Goal: Task Accomplishment & Management: Use online tool/utility

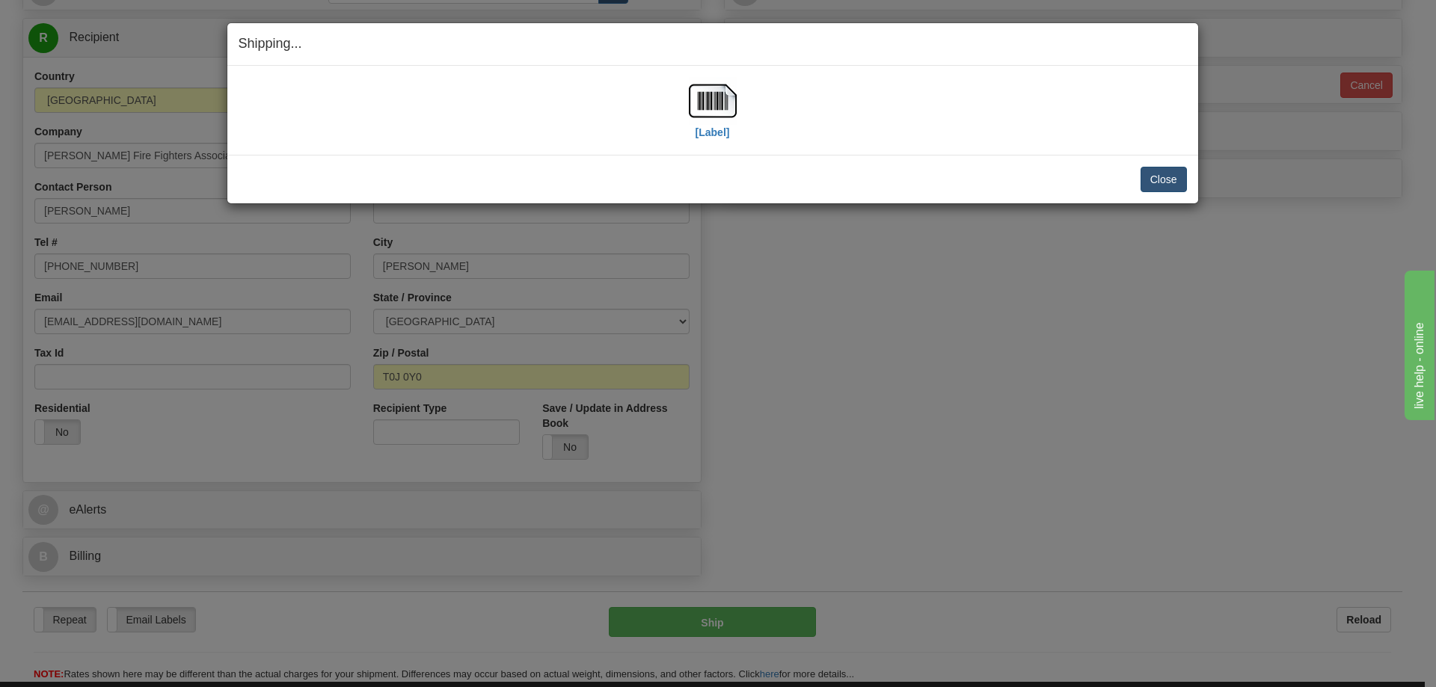
scroll to position [150, 0]
click at [1179, 173] on button "Close" at bounding box center [1163, 179] width 46 height 25
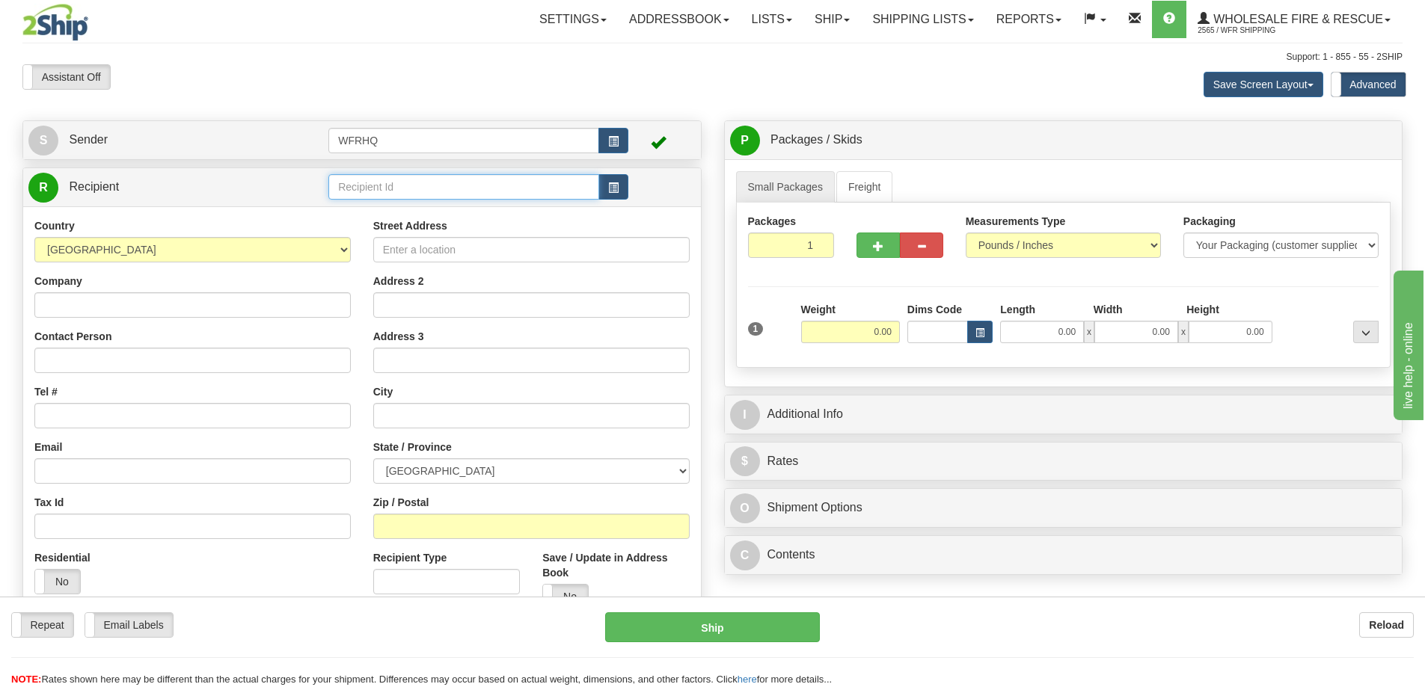
click at [425, 191] on input "text" at bounding box center [463, 186] width 271 height 25
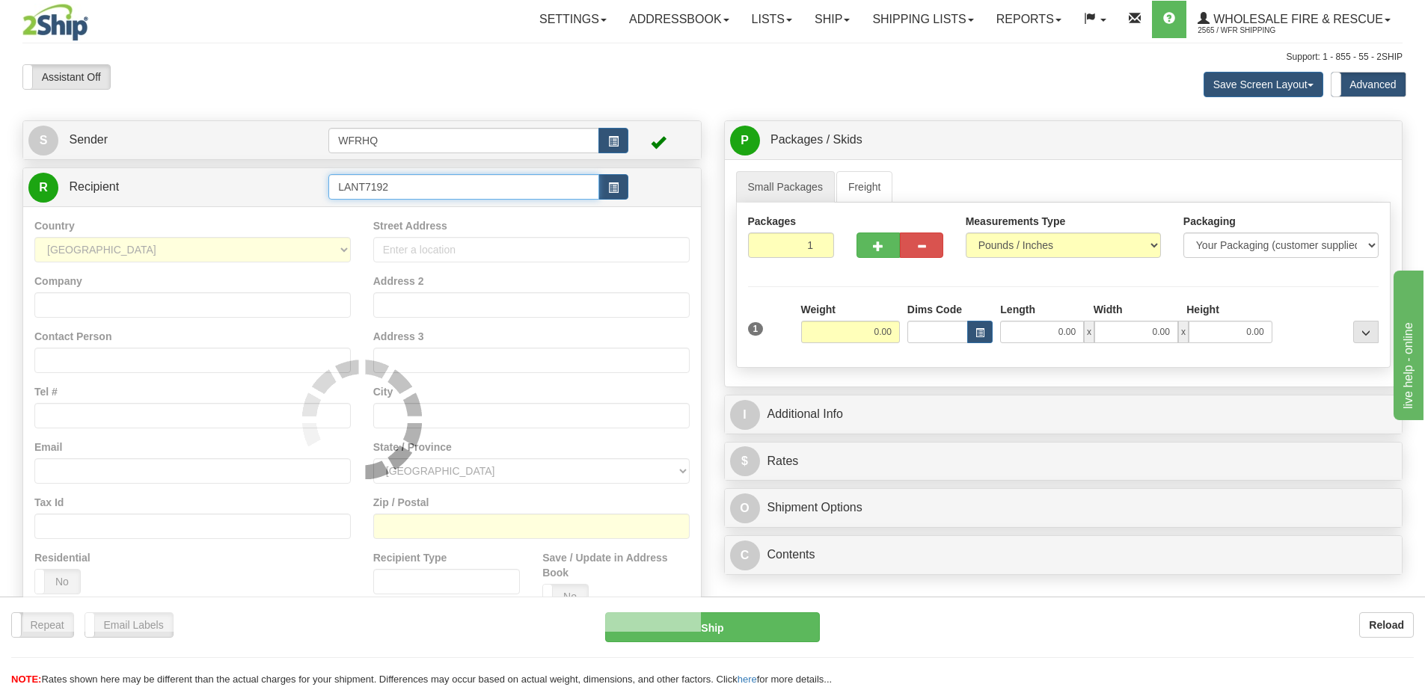
type input "LANT7192"
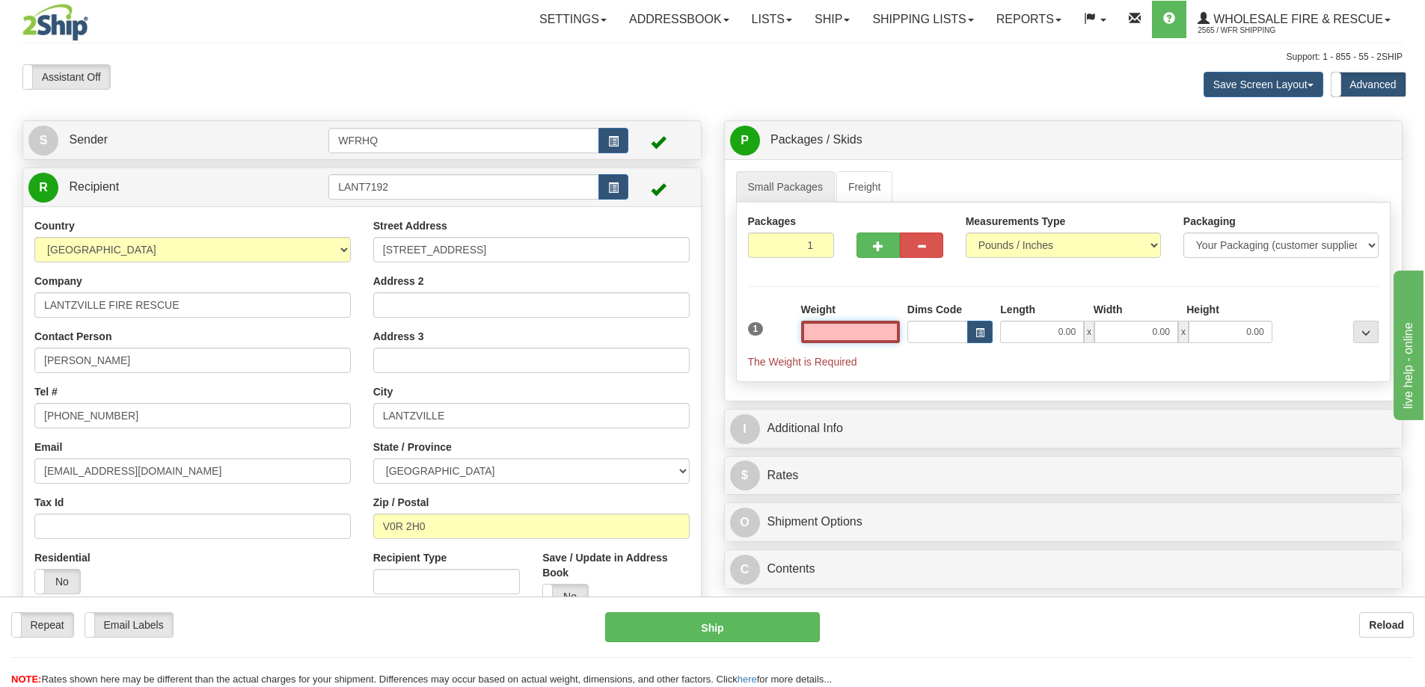
click at [865, 328] on input "text" at bounding box center [850, 332] width 99 height 22
type input "61.00"
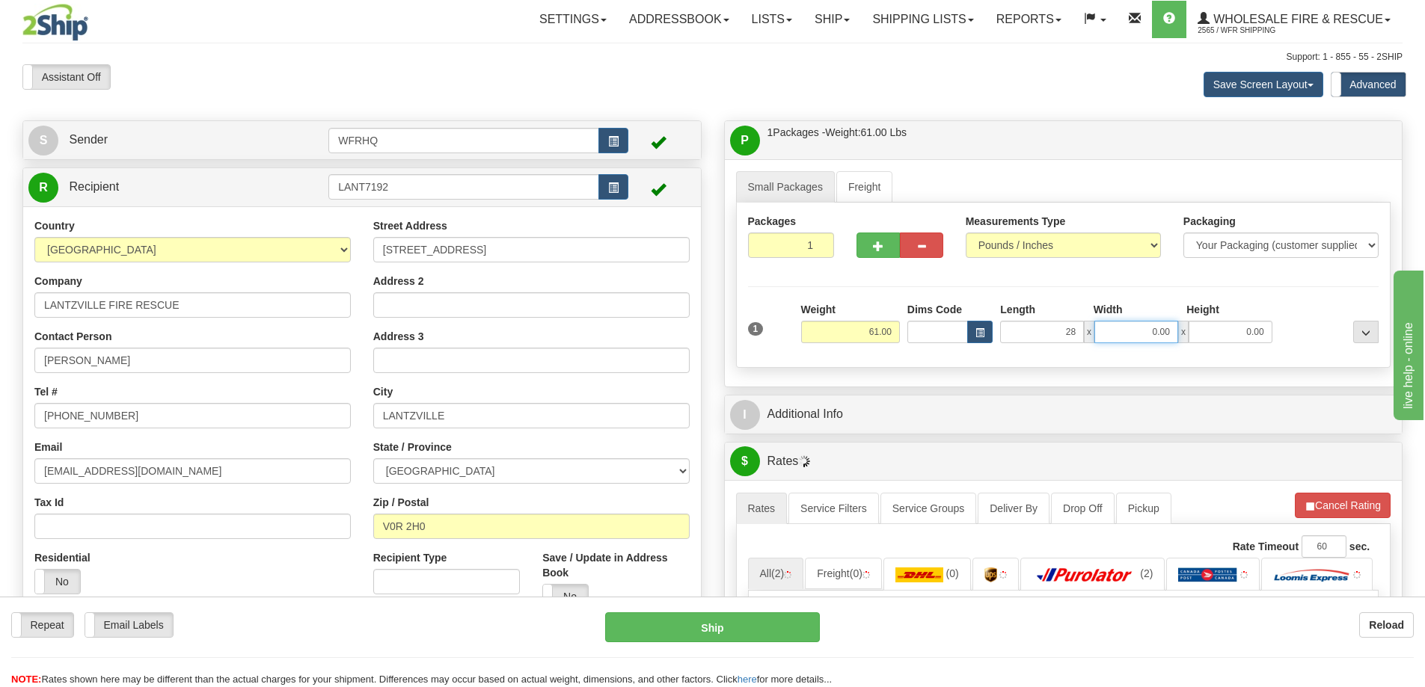
type input "28.00"
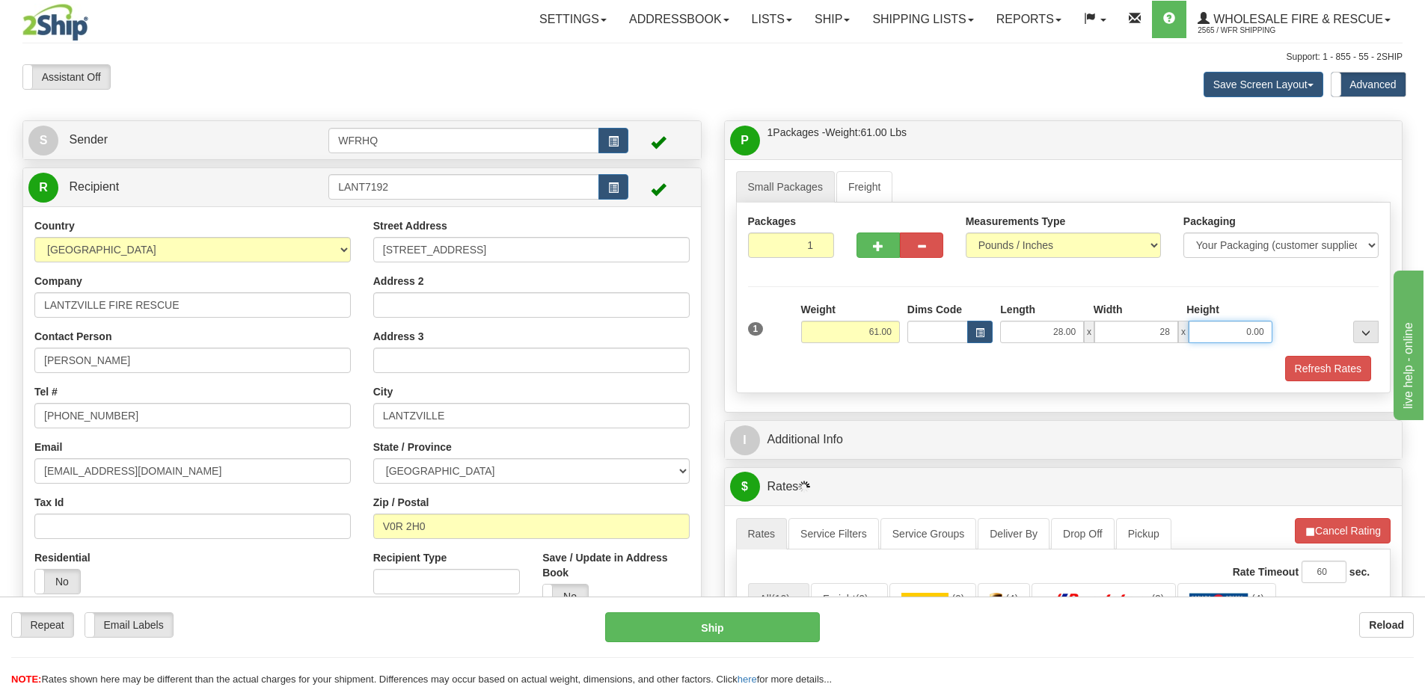
type input "28.00"
type input "15.00"
click at [1307, 358] on button "Refresh Rates" at bounding box center [1328, 368] width 86 height 25
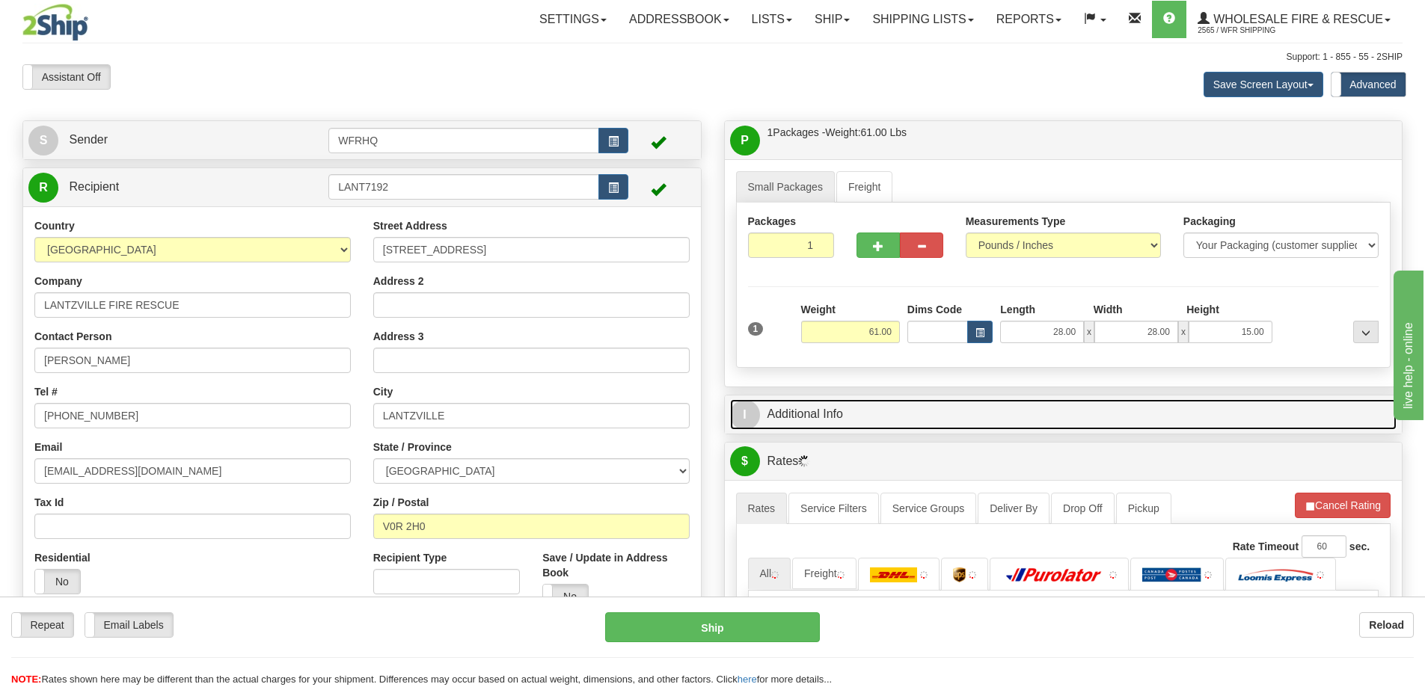
click at [1035, 416] on link "I Additional Info" at bounding box center [1063, 414] width 667 height 31
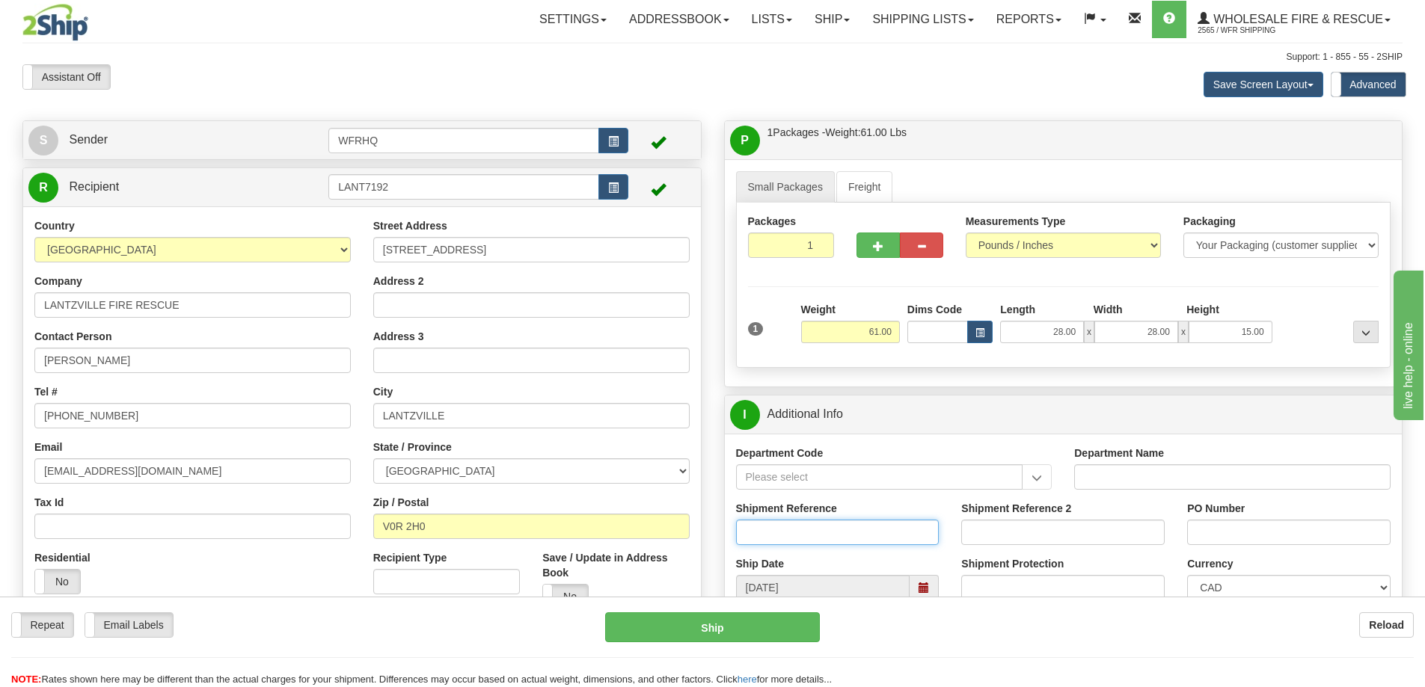
click at [776, 538] on input "Shipment Reference" at bounding box center [837, 532] width 203 height 25
click at [851, 530] on input "S46980-31215" at bounding box center [837, 532] width 203 height 25
type input "S46980-31215"
click at [1211, 525] on input "PO Number" at bounding box center [1288, 532] width 203 height 25
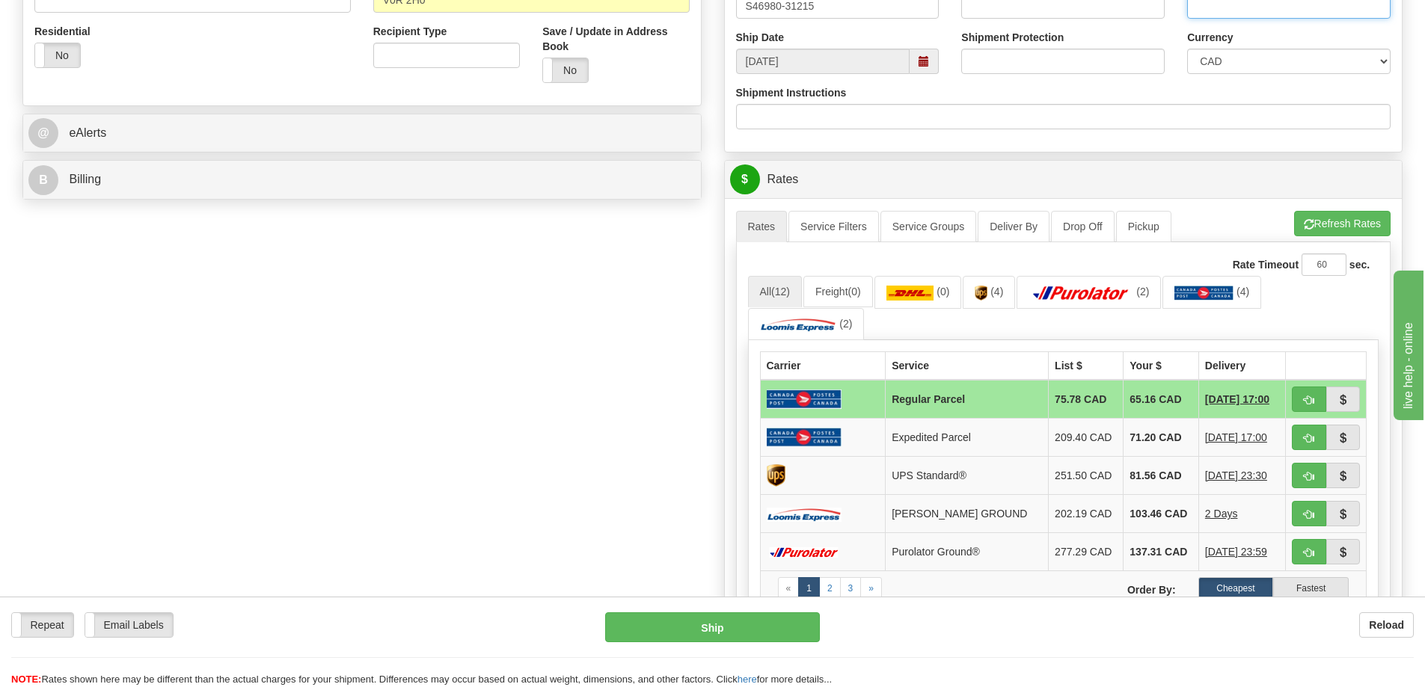
scroll to position [598, 0]
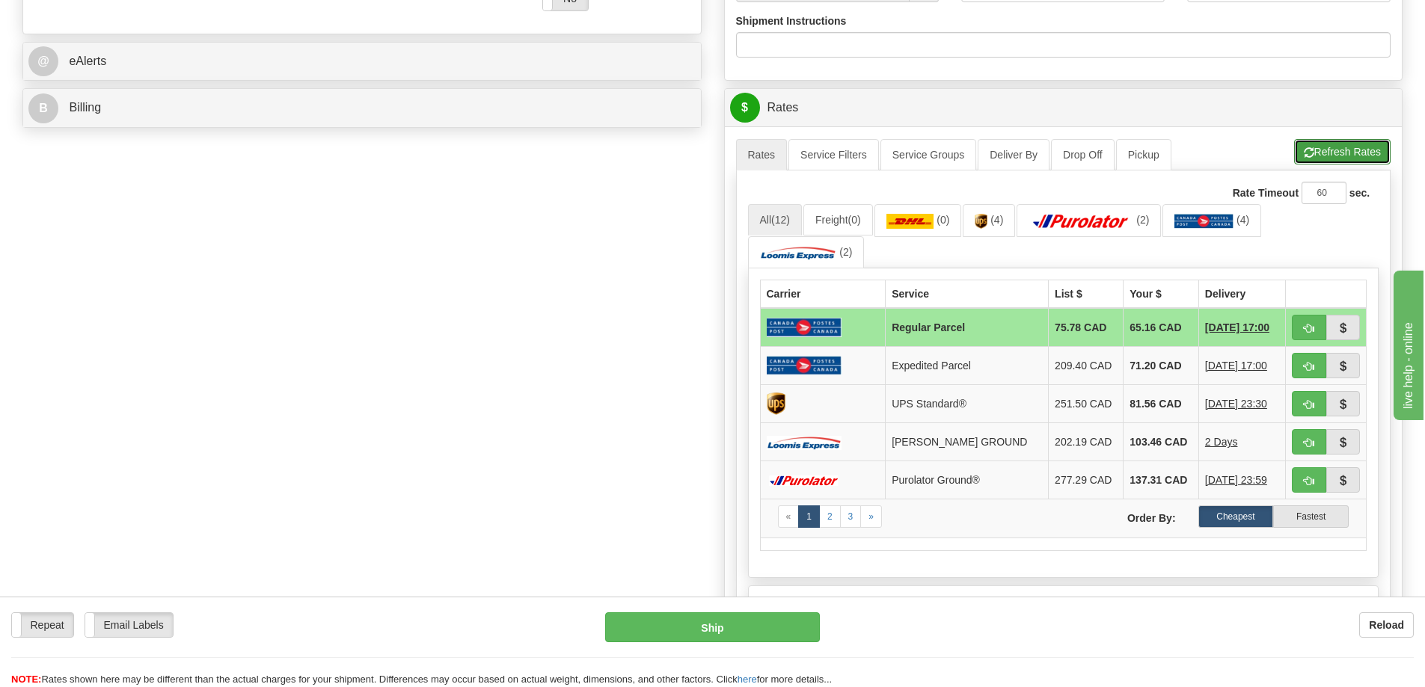
click at [1333, 152] on button "Refresh Rates" at bounding box center [1342, 151] width 96 height 25
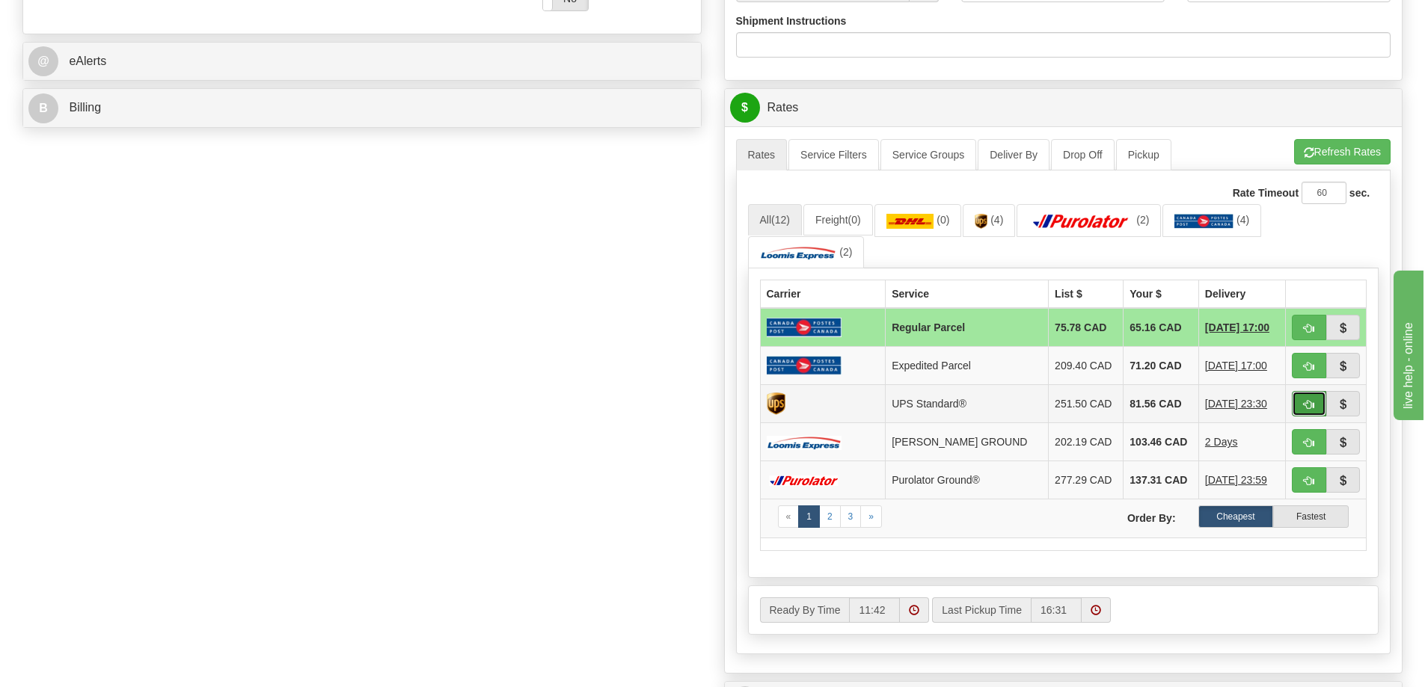
click at [1311, 408] on span "button" at bounding box center [1308, 405] width 10 height 10
type input "11"
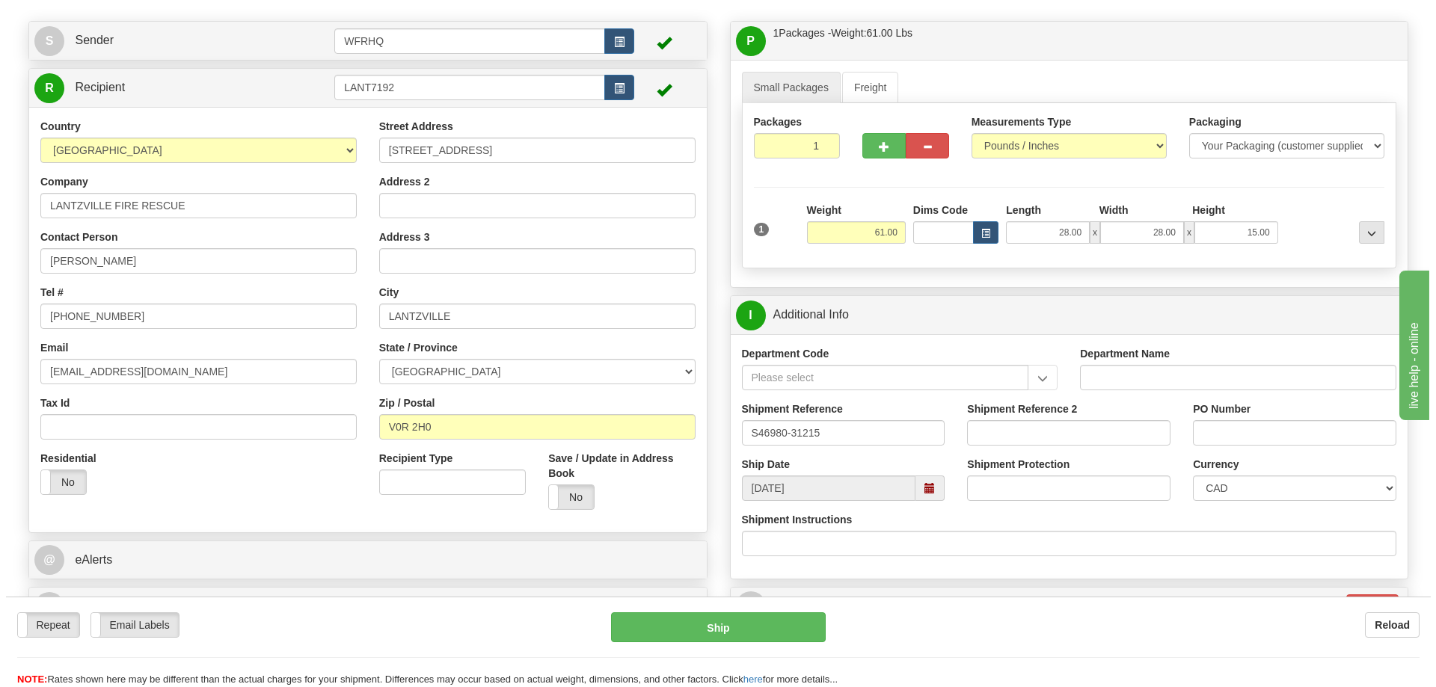
scroll to position [99, 0]
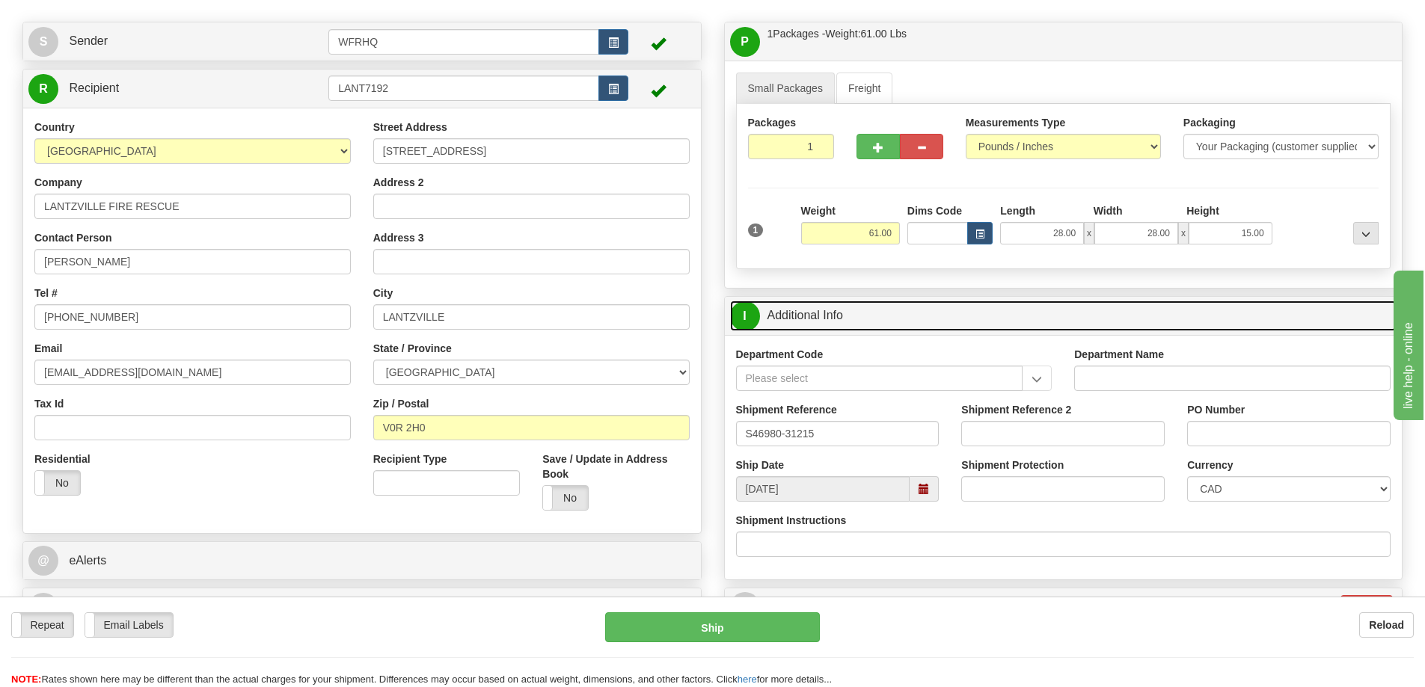
click at [1010, 301] on link "I Additional Info" at bounding box center [1063, 316] width 667 height 31
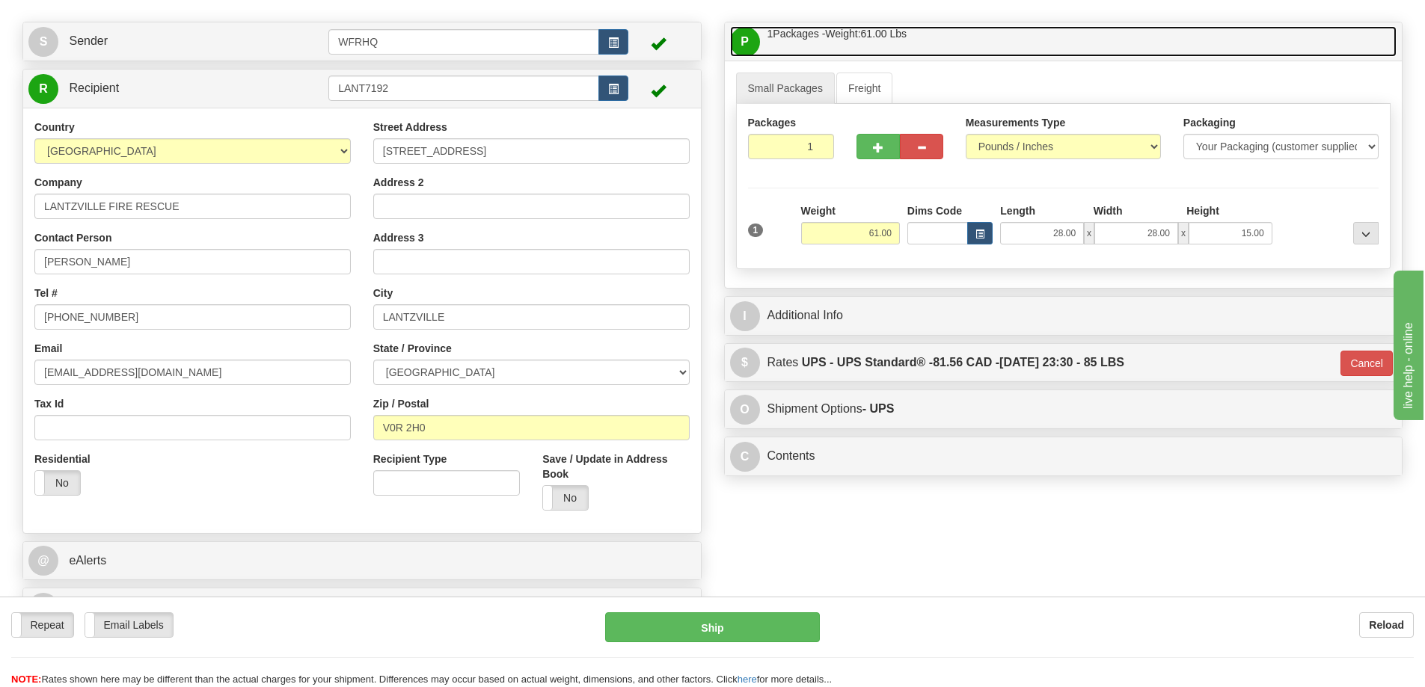
click at [948, 41] on link "P Packages / Skids 1 Packages - Weight: 61.00 Lbs 1 Skids - Weight: NaN Lbs" at bounding box center [1063, 41] width 667 height 31
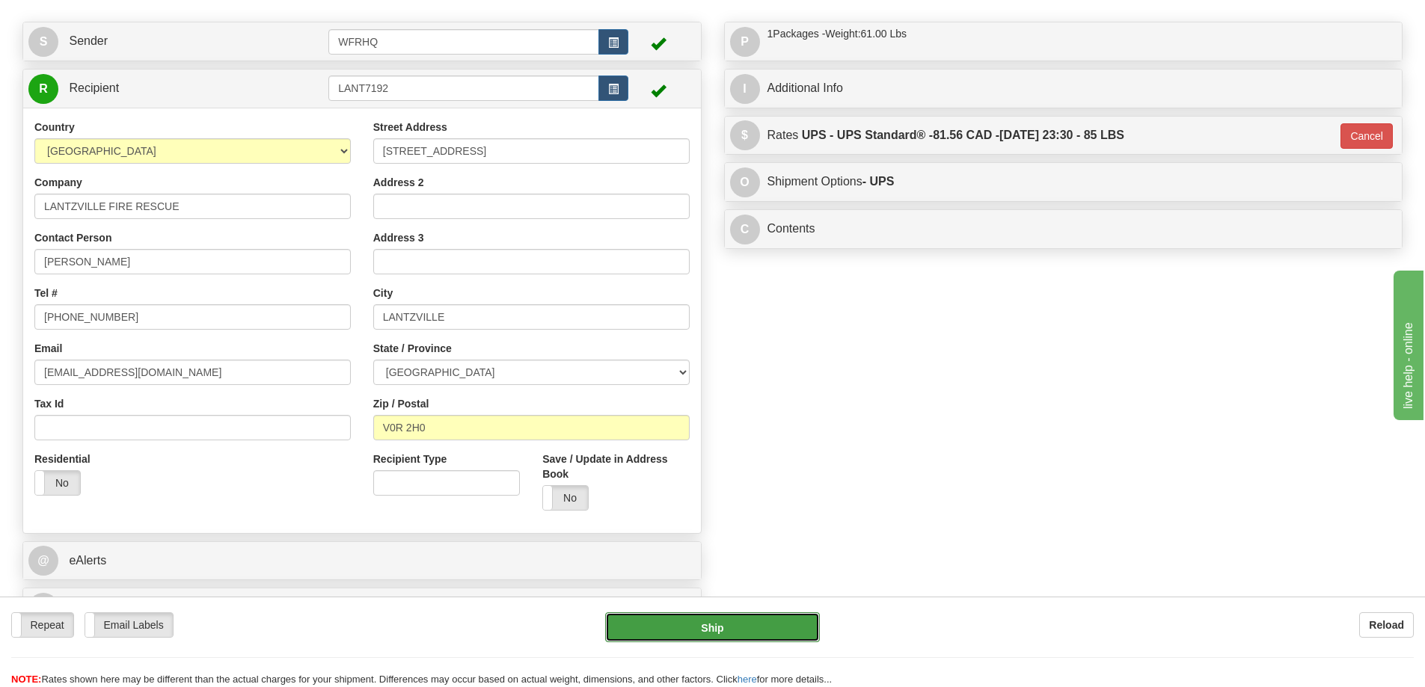
click at [727, 619] on button "Ship" at bounding box center [712, 627] width 215 height 30
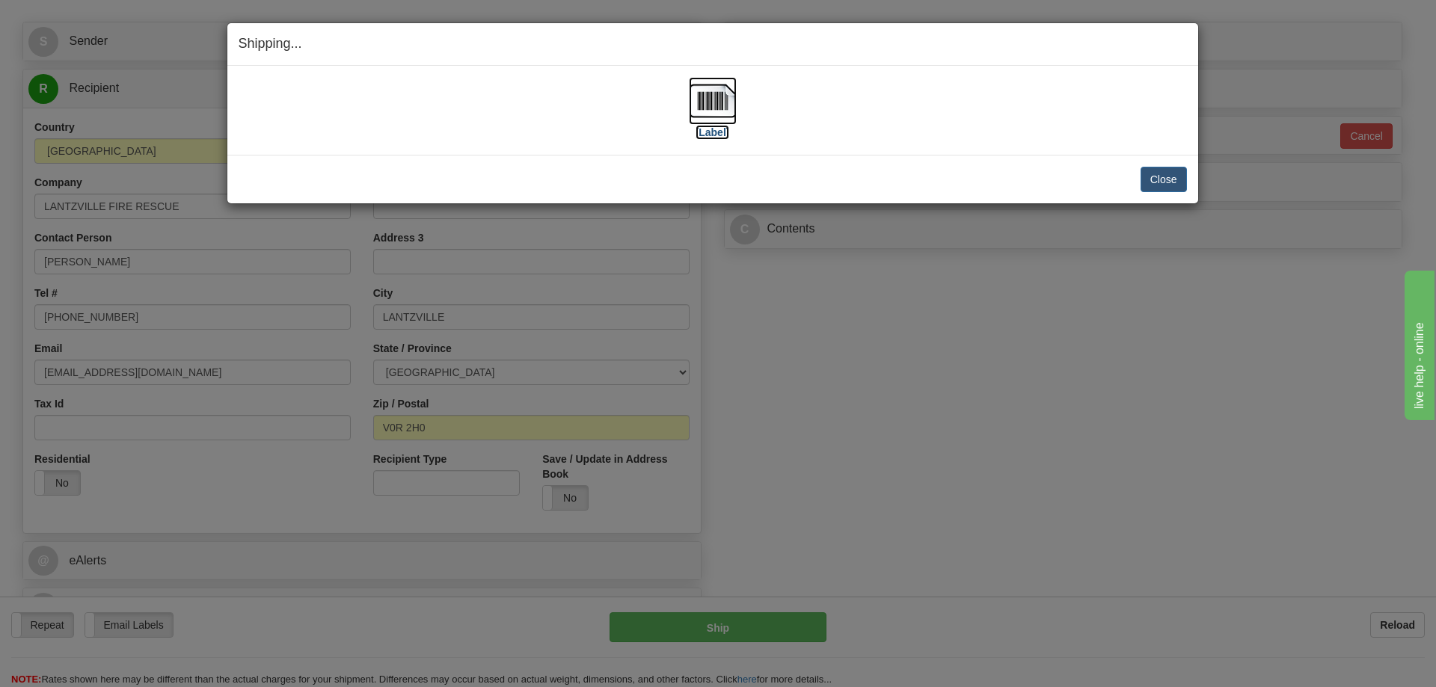
click at [718, 107] on img at bounding box center [713, 101] width 48 height 48
click at [1178, 182] on button "Close" at bounding box center [1163, 179] width 46 height 25
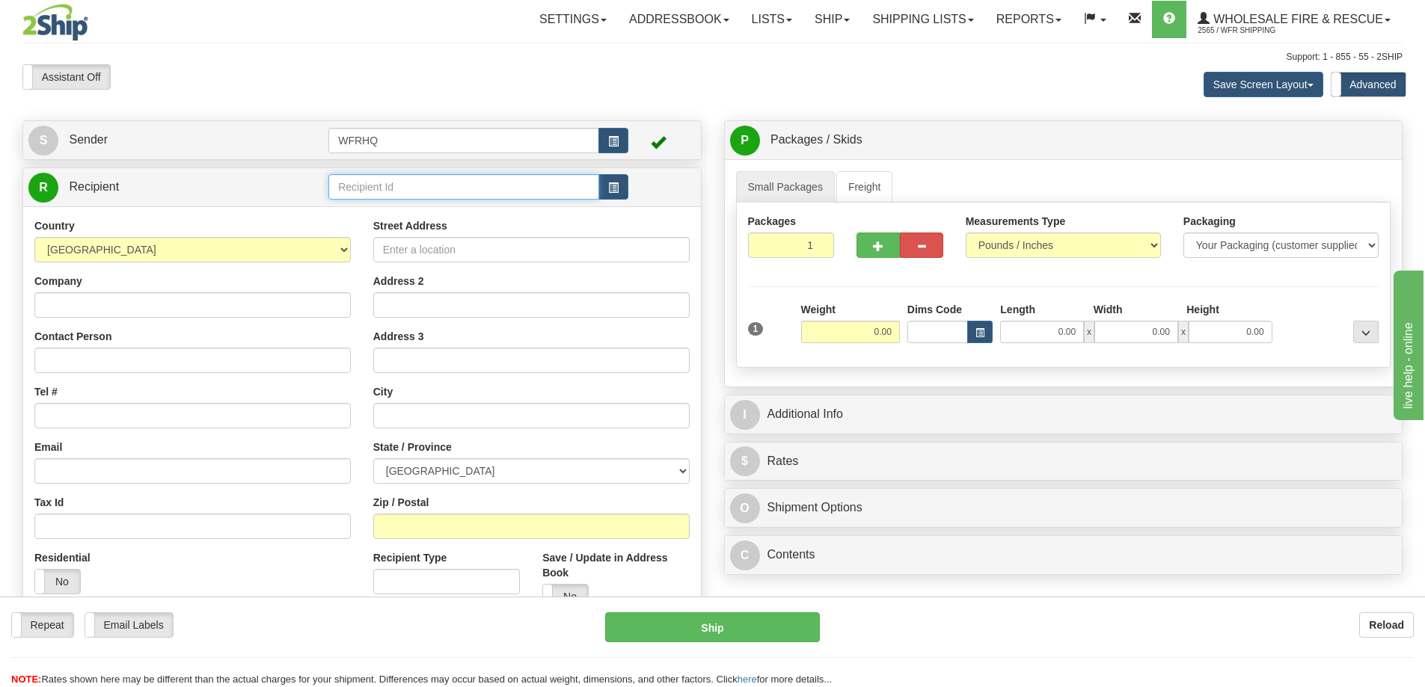
click at [399, 186] on input "text" at bounding box center [463, 186] width 271 height 25
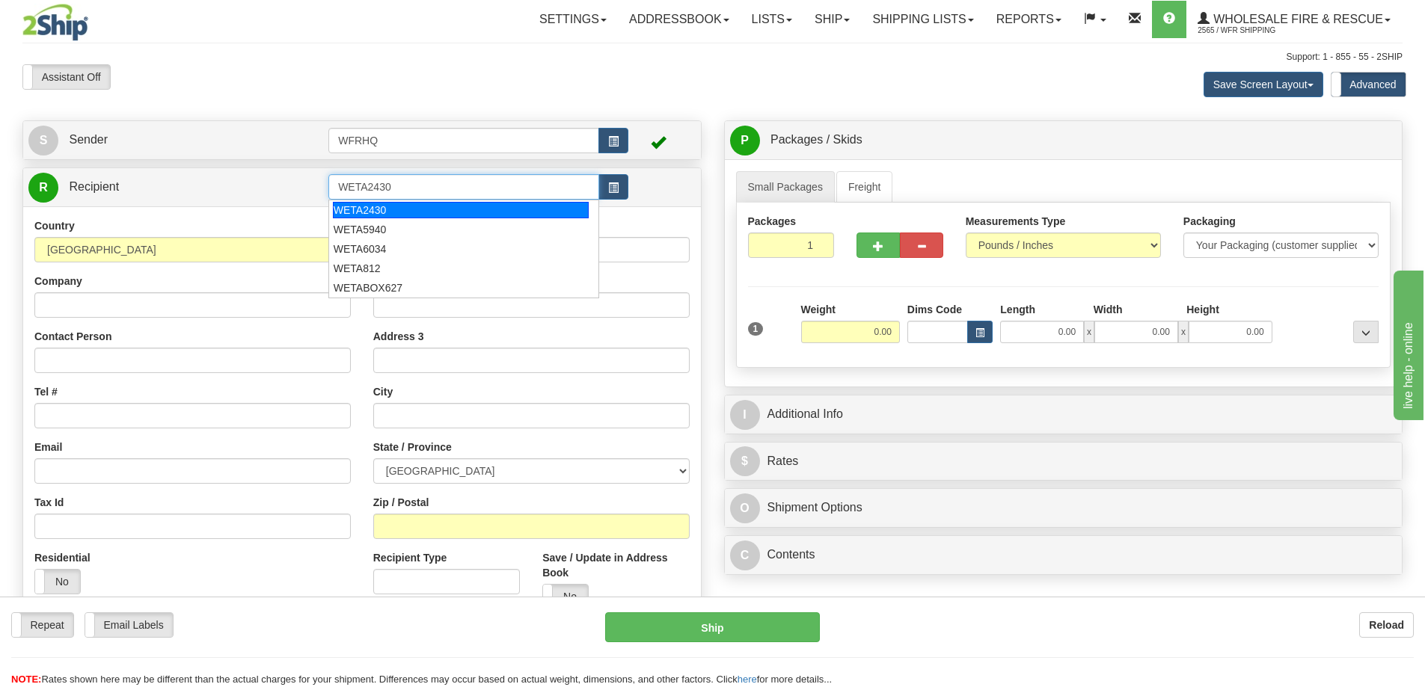
type input "WETA2430"
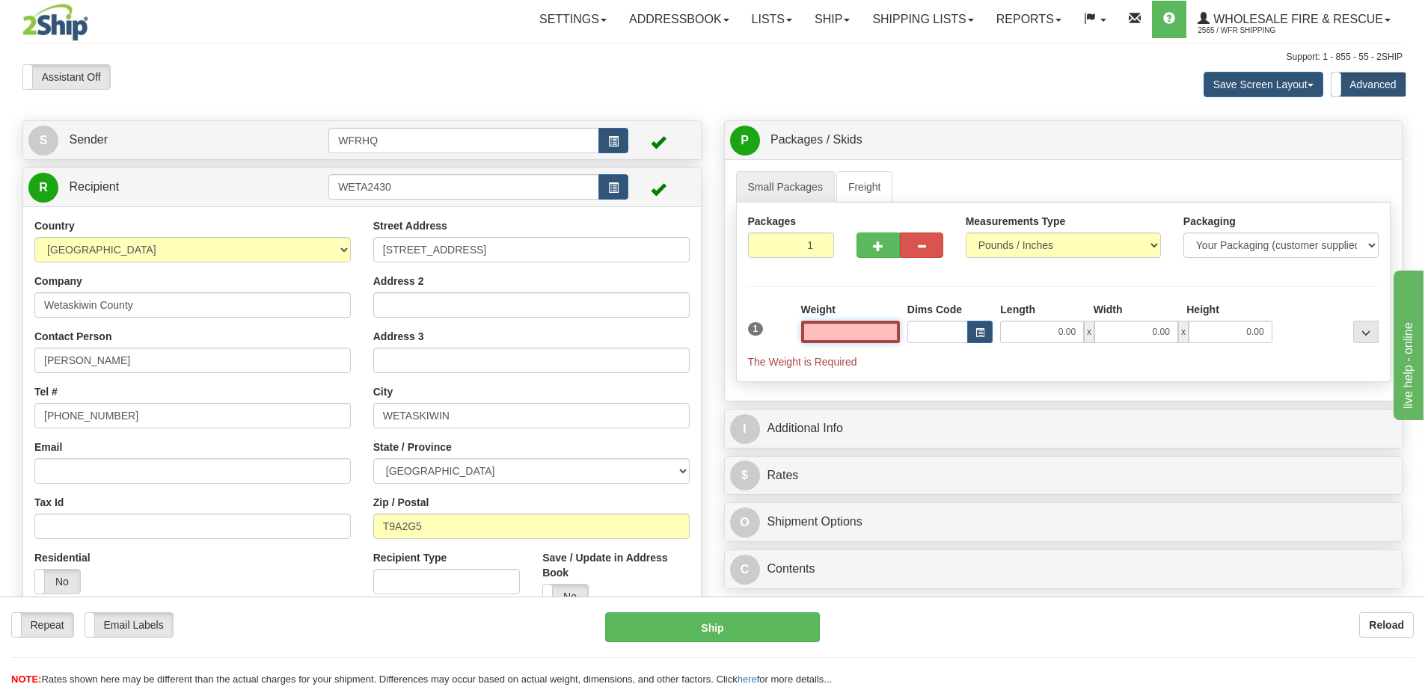
click at [838, 325] on input "text" at bounding box center [850, 332] width 99 height 22
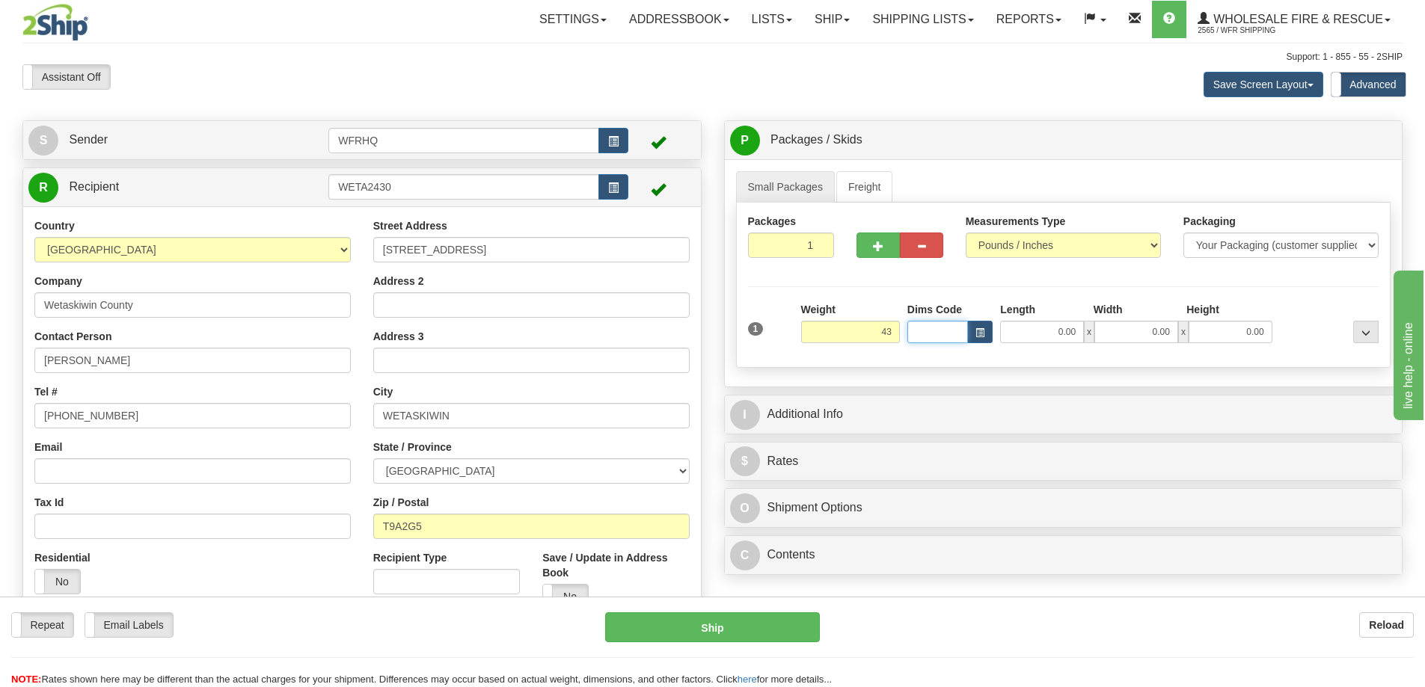
type input "43.00"
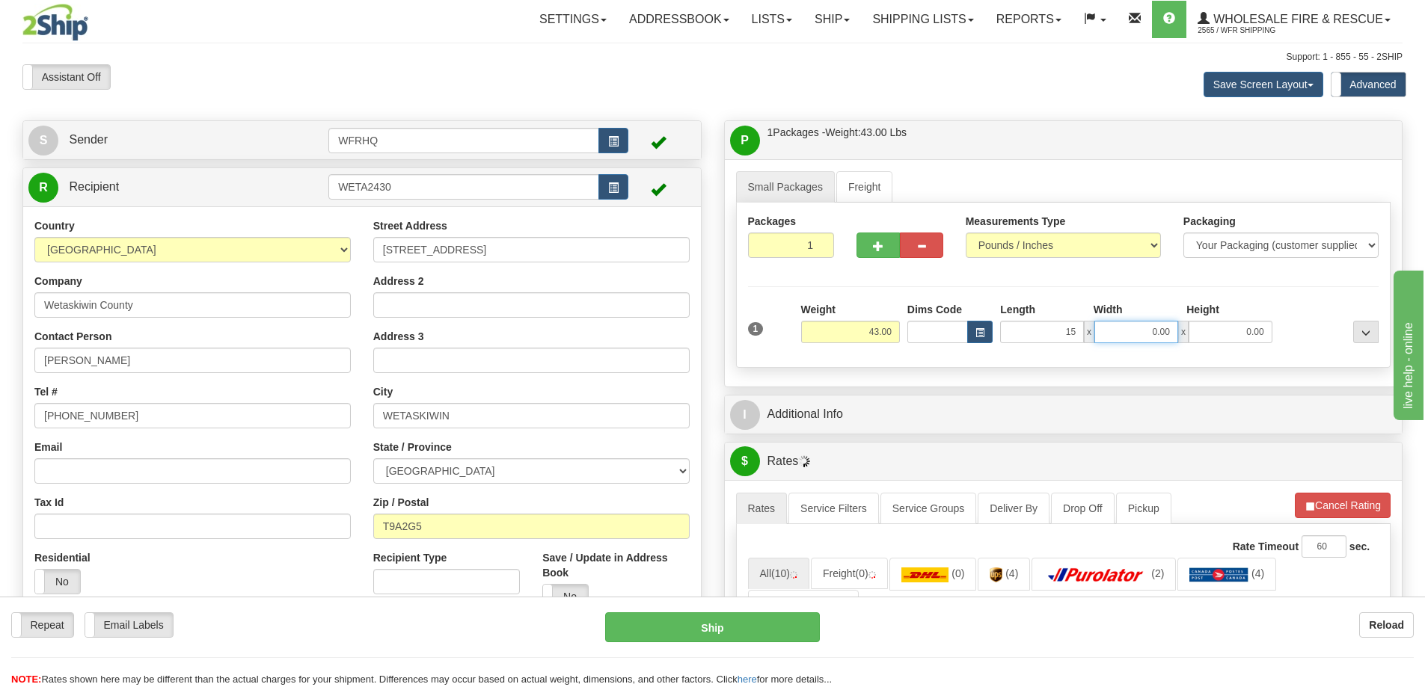
type input "15.00"
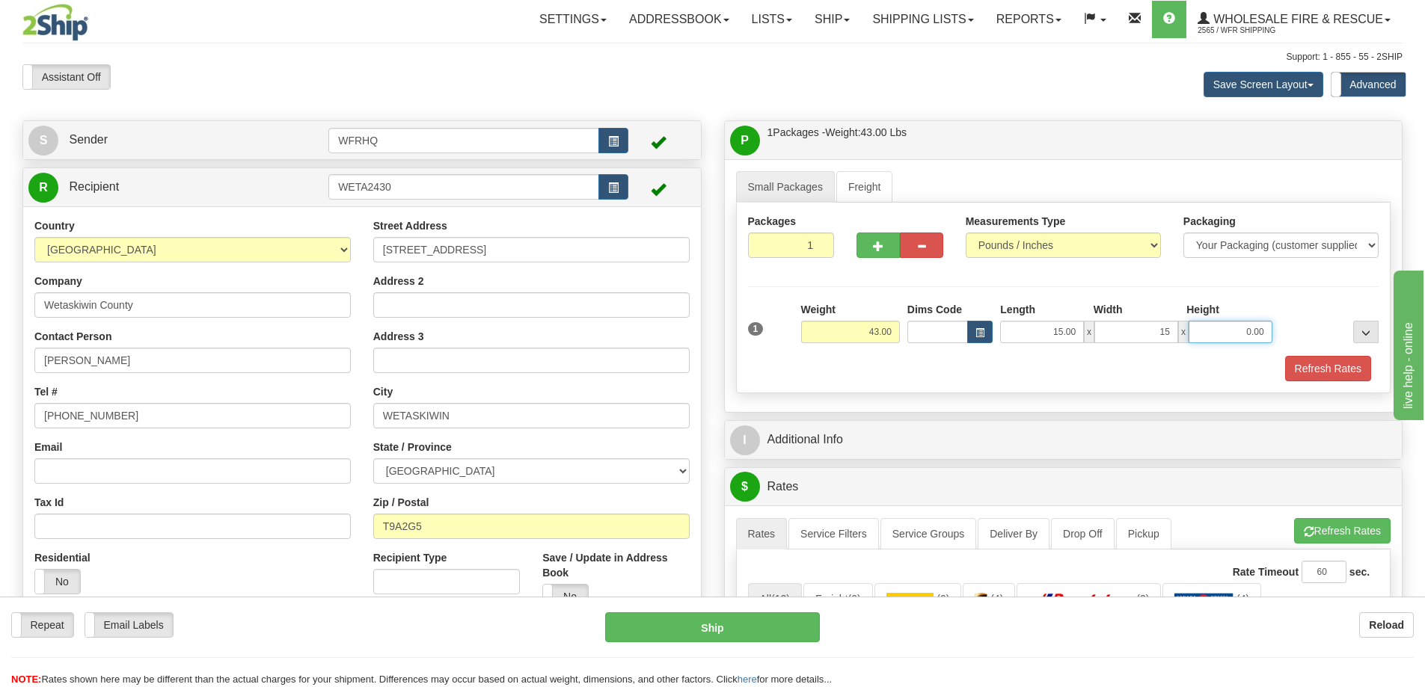
type input "15.00"
type input "38.00"
click at [882, 242] on span "button" at bounding box center [878, 247] width 10 height 10
radio input "true"
type input "2"
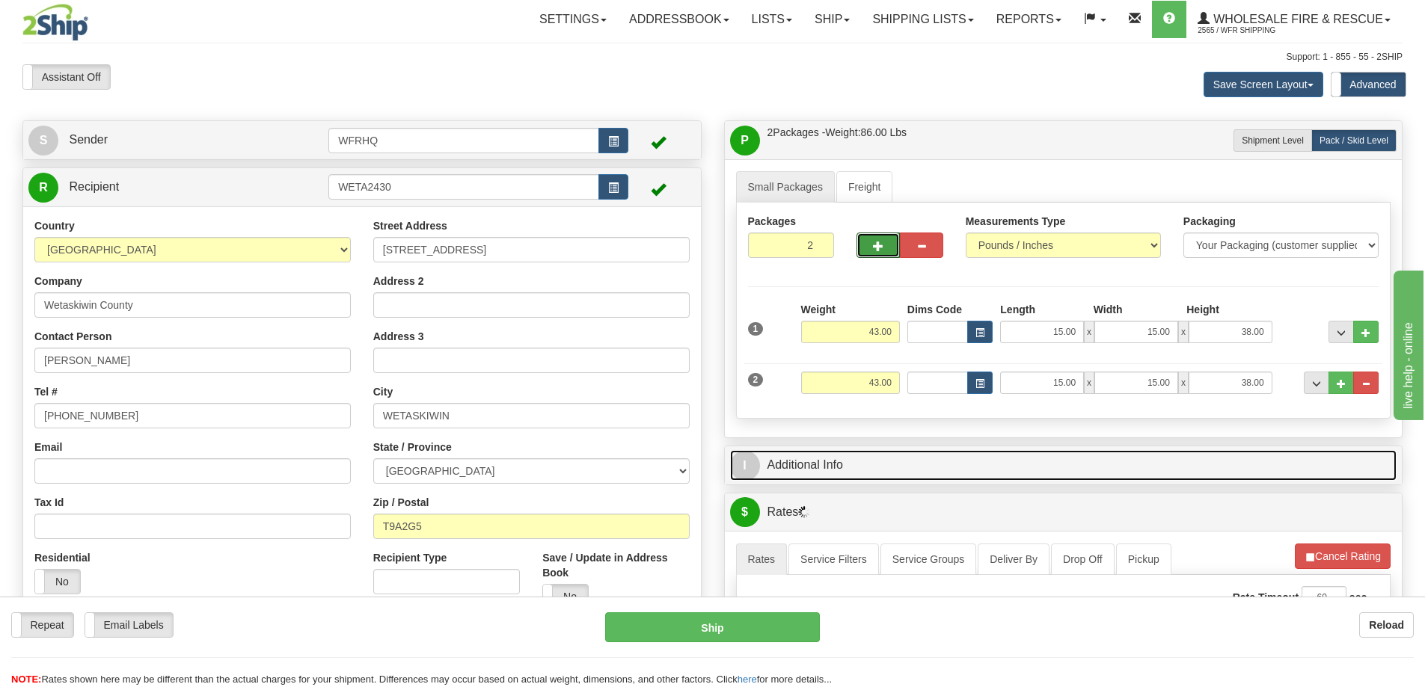
click at [883, 464] on link "I Additional Info" at bounding box center [1063, 465] width 667 height 31
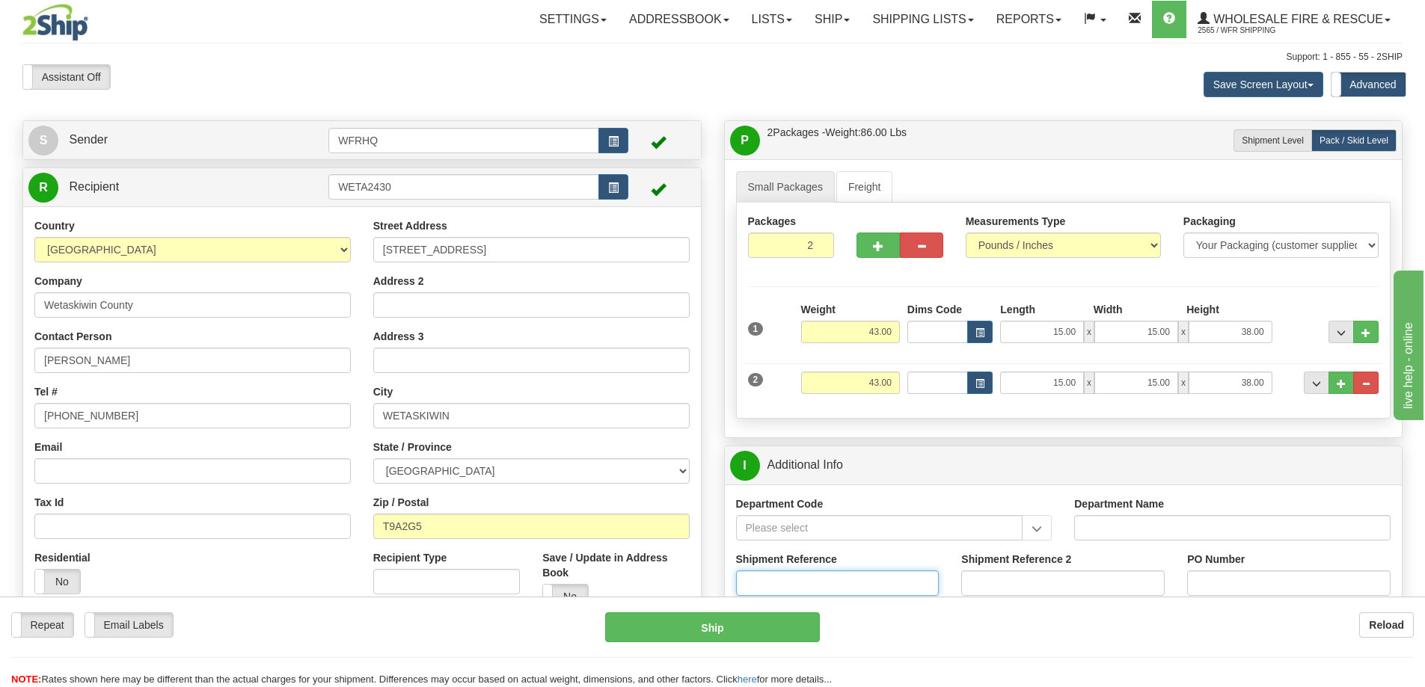
drag, startPoint x: 792, startPoint y: 575, endPoint x: 784, endPoint y: 573, distance: 7.8
click at [787, 577] on input "Shipment Reference" at bounding box center [837, 583] width 203 height 25
type input "S47207-31204"
type input "19863"
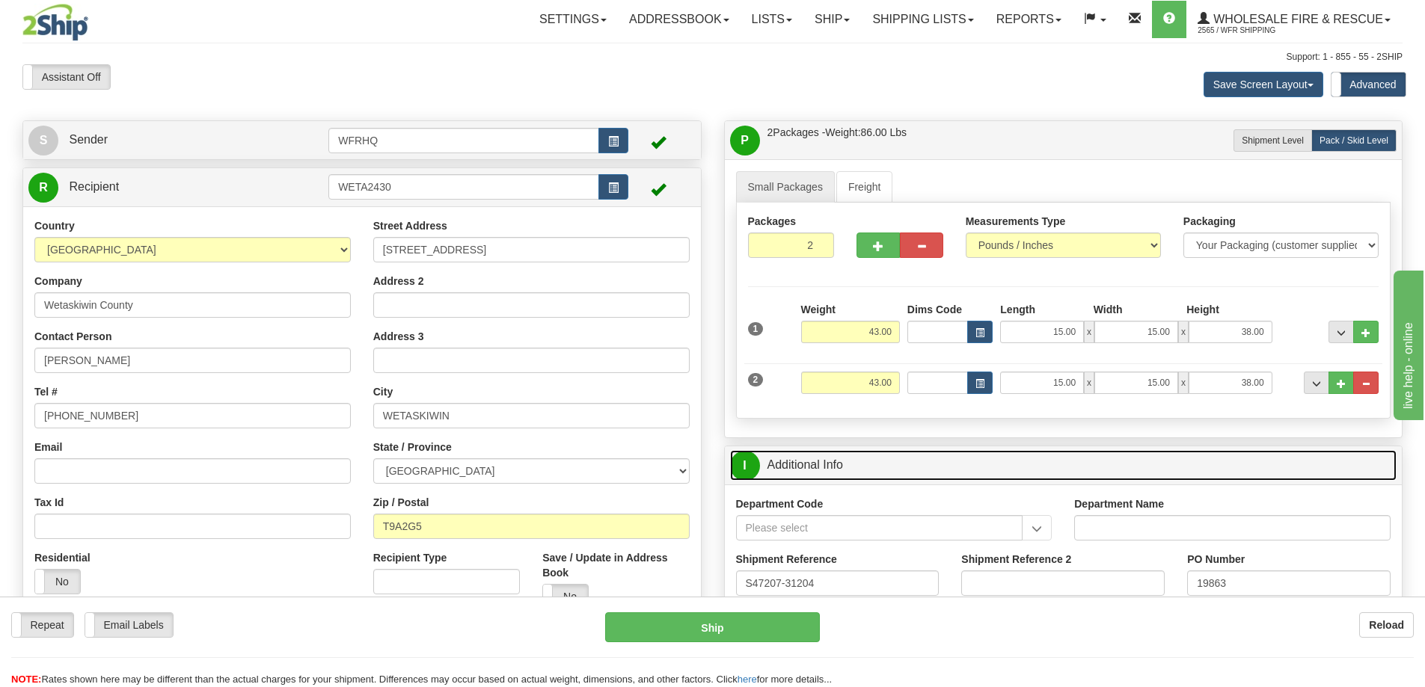
click at [942, 457] on link "I Additional Info" at bounding box center [1063, 465] width 667 height 31
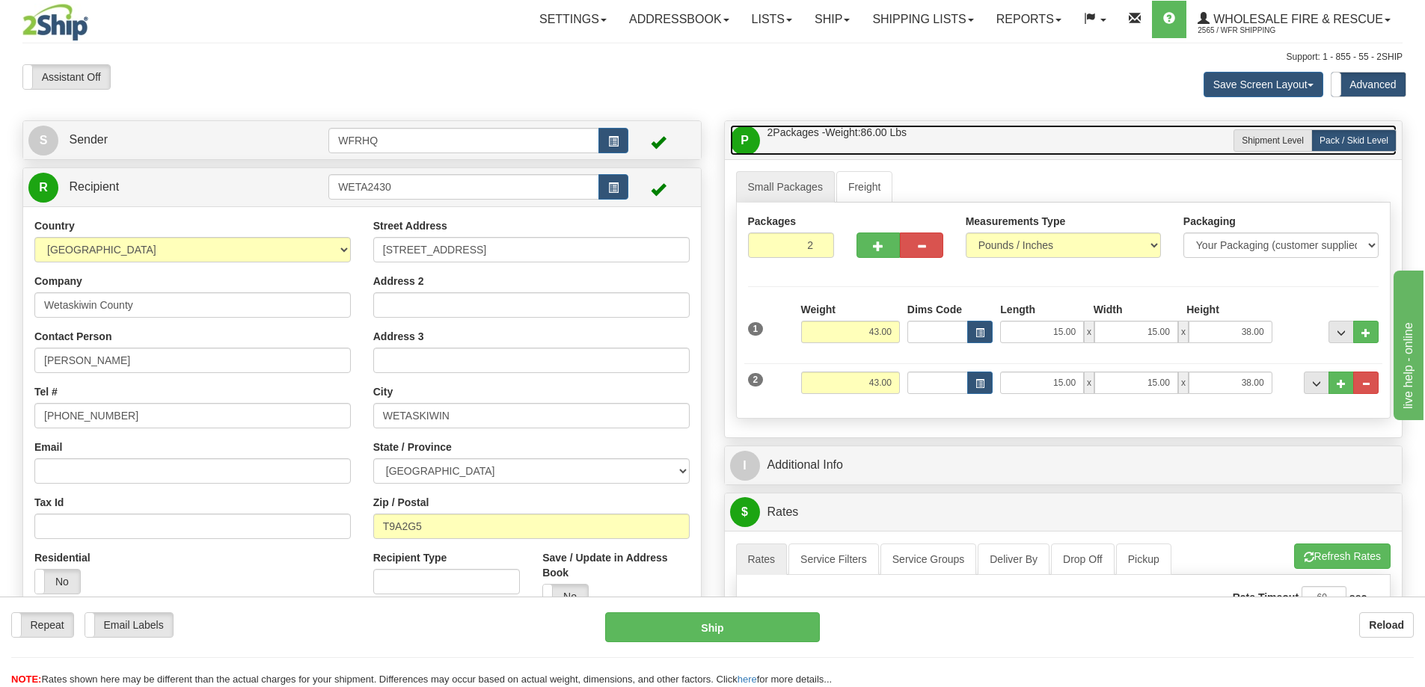
click at [975, 141] on link "P Packages / Skids 2 Packages - Weight: 86.00 Lbs 1 Skids - Weight: 0.00 Lbs" at bounding box center [1063, 140] width 667 height 31
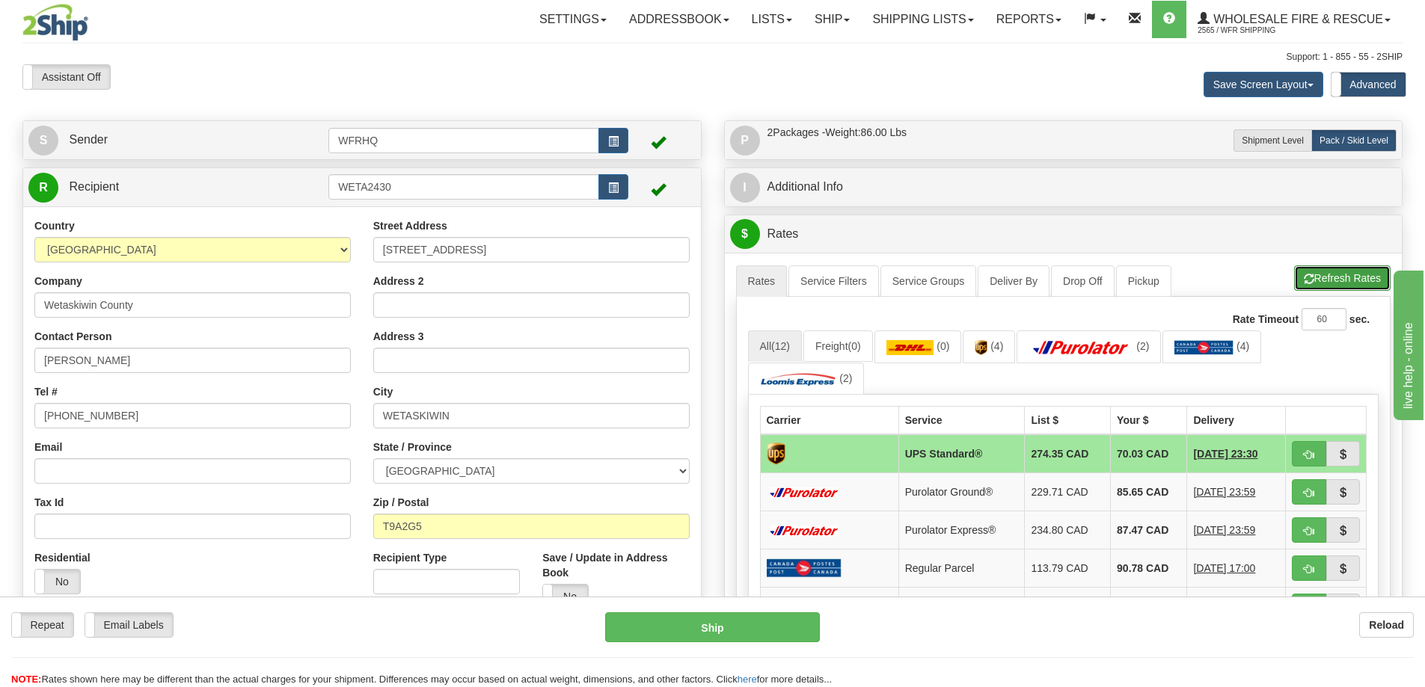
click at [1320, 275] on button "Refresh Rates" at bounding box center [1342, 277] width 96 height 25
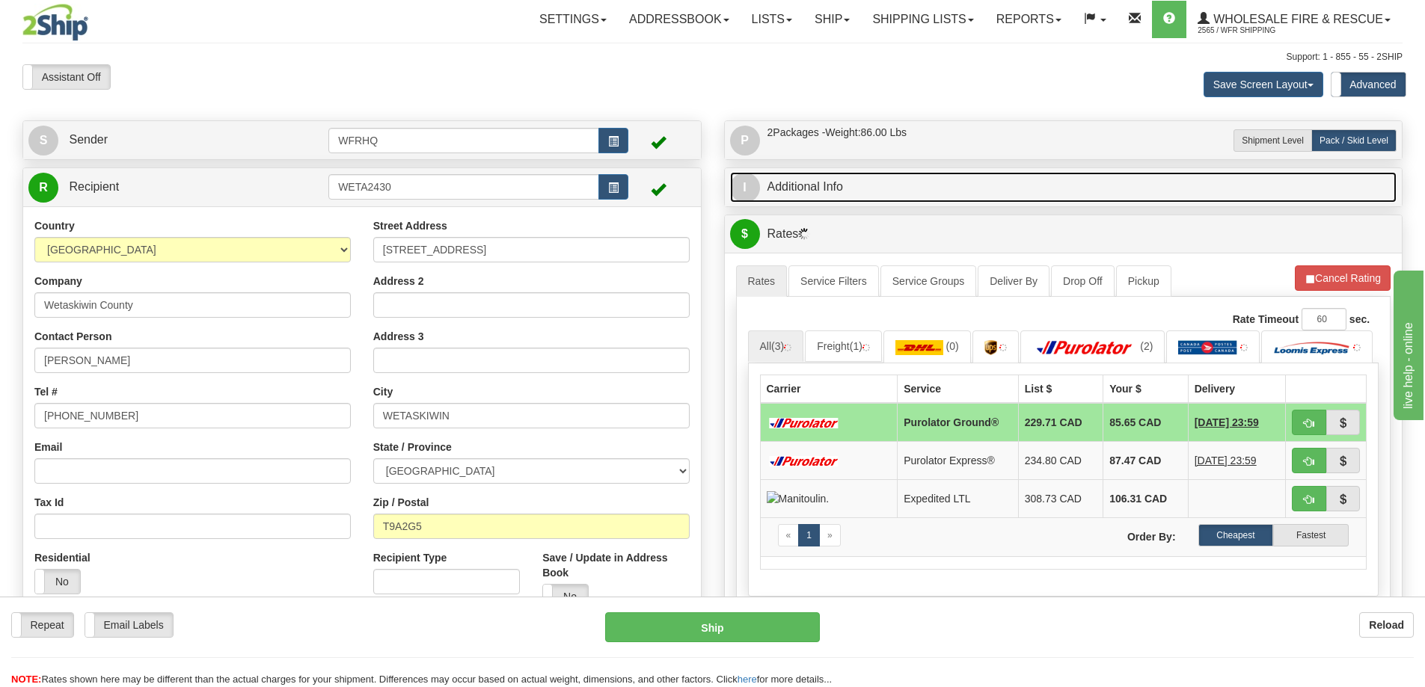
click at [1057, 193] on link "I Additional Info" at bounding box center [1063, 187] width 667 height 31
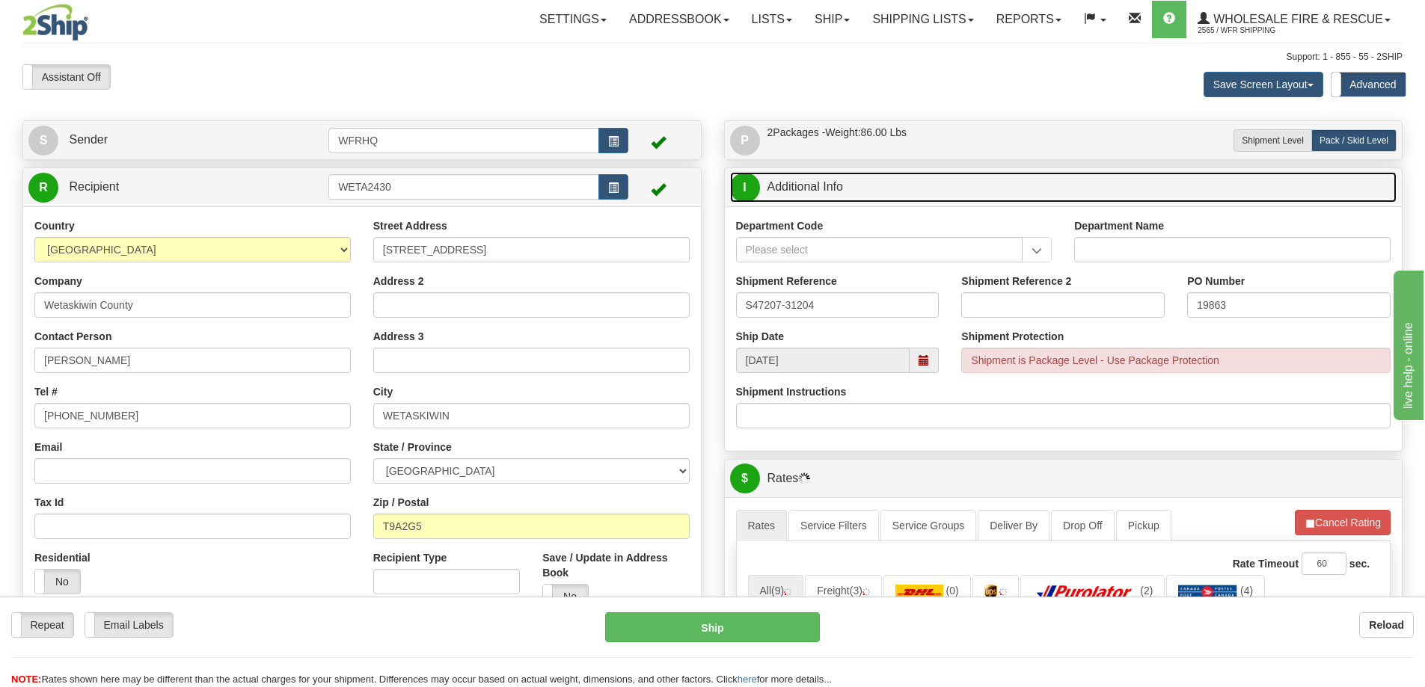
click at [1057, 193] on link "I Additional Info" at bounding box center [1063, 187] width 667 height 31
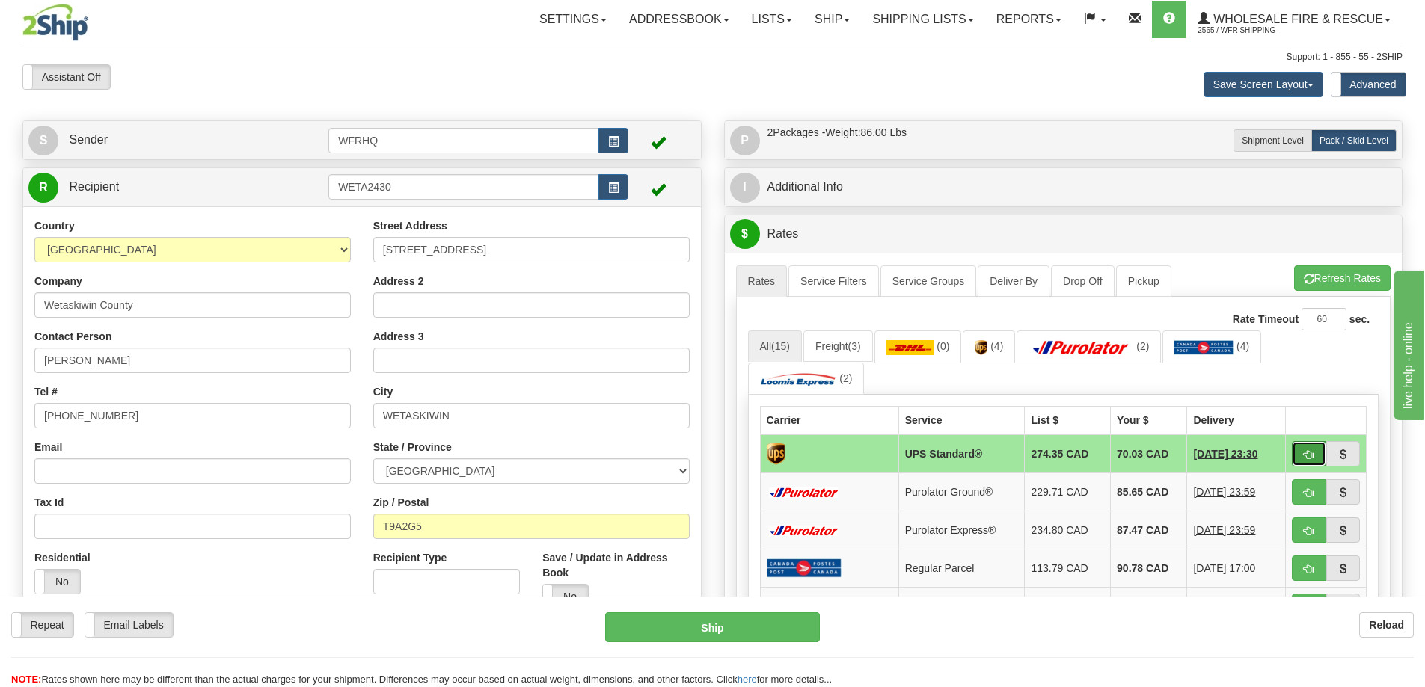
click at [1304, 454] on span "button" at bounding box center [1308, 455] width 10 height 10
type input "11"
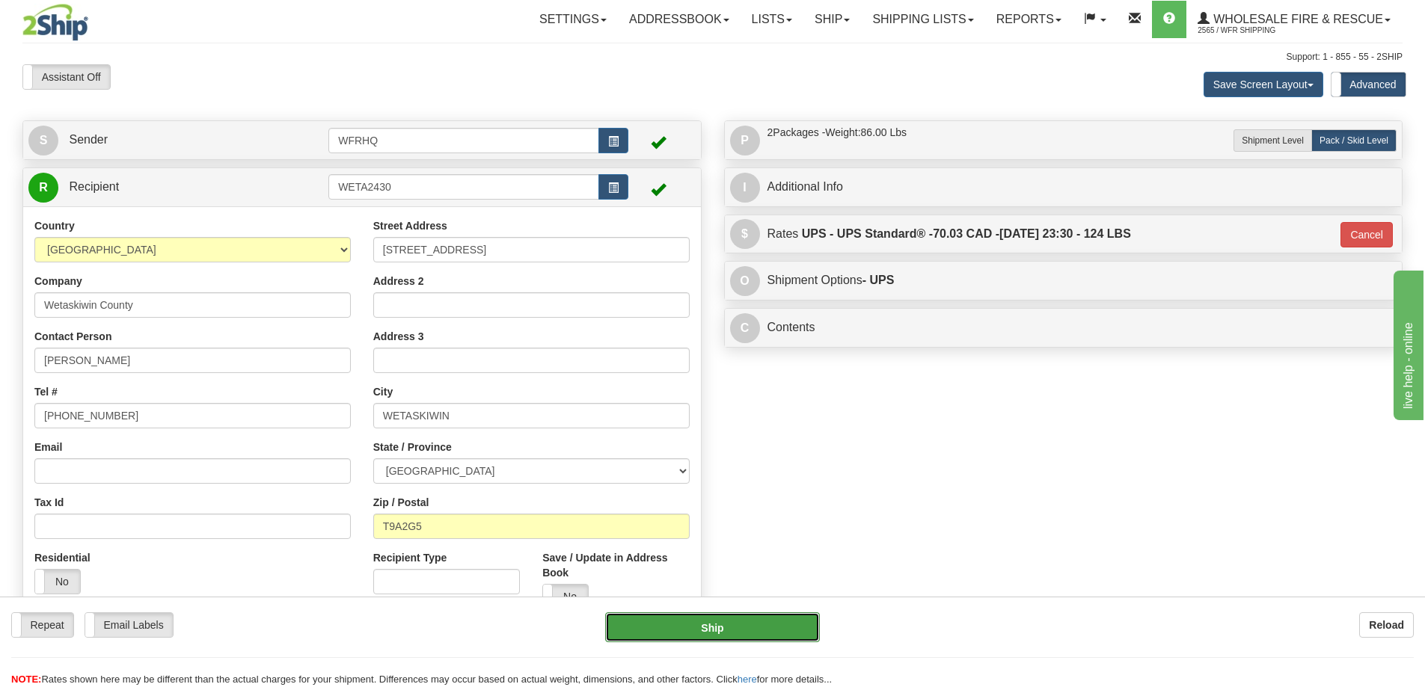
click at [727, 626] on button "Ship" at bounding box center [712, 627] width 215 height 30
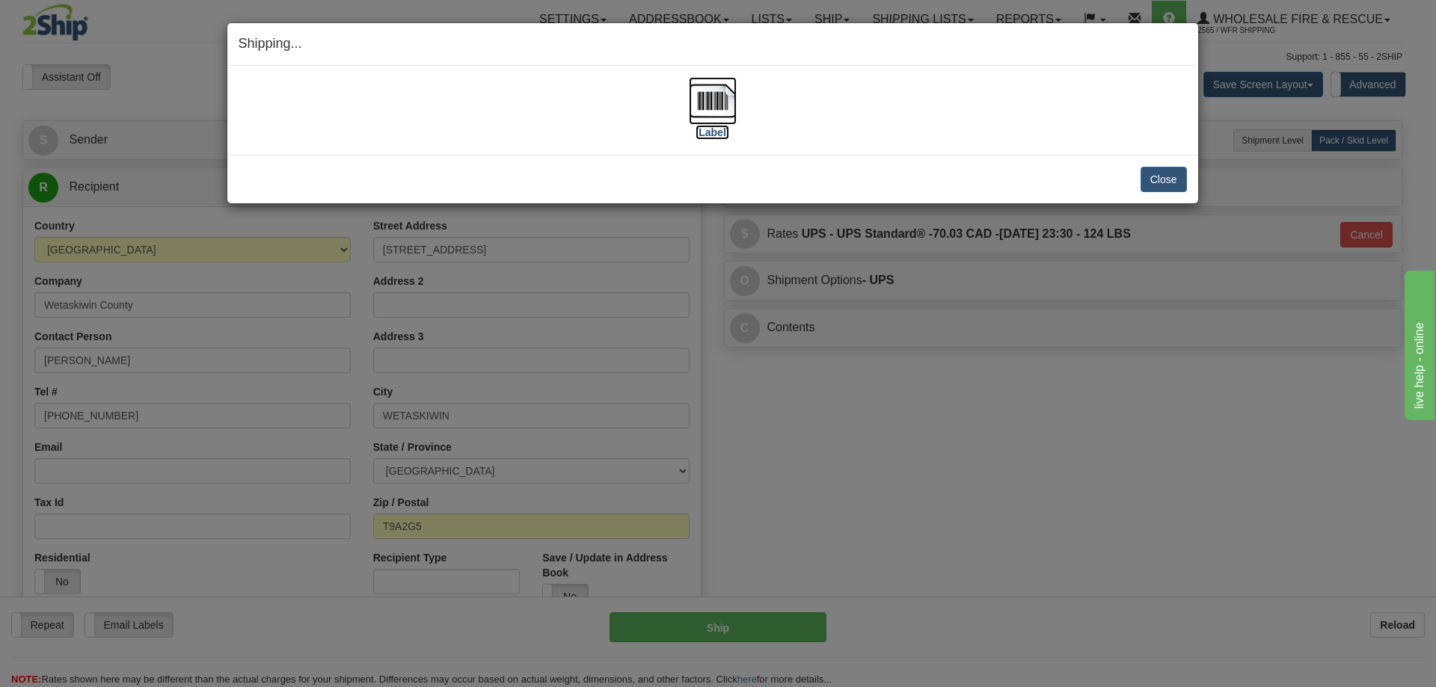
click at [701, 93] on img at bounding box center [713, 101] width 48 height 48
click at [1155, 182] on button "Close" at bounding box center [1163, 179] width 46 height 25
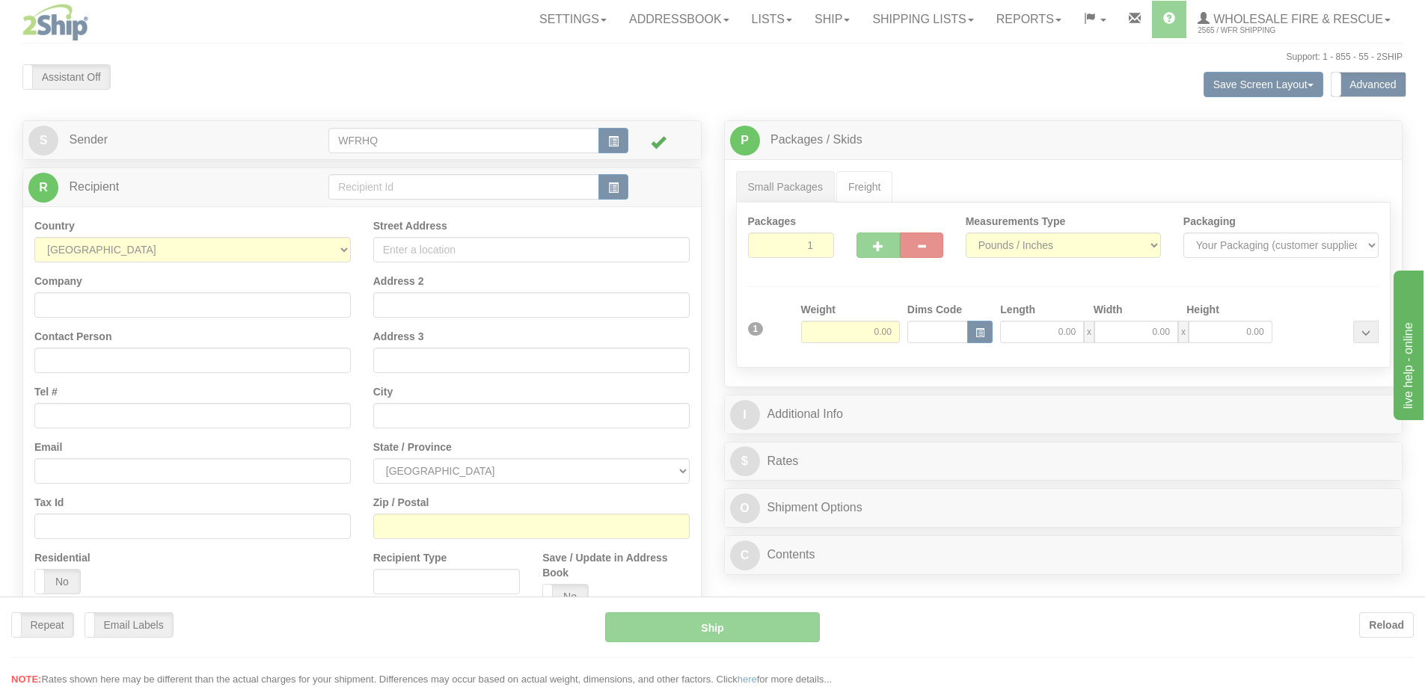
click at [378, 188] on div at bounding box center [712, 343] width 1425 height 687
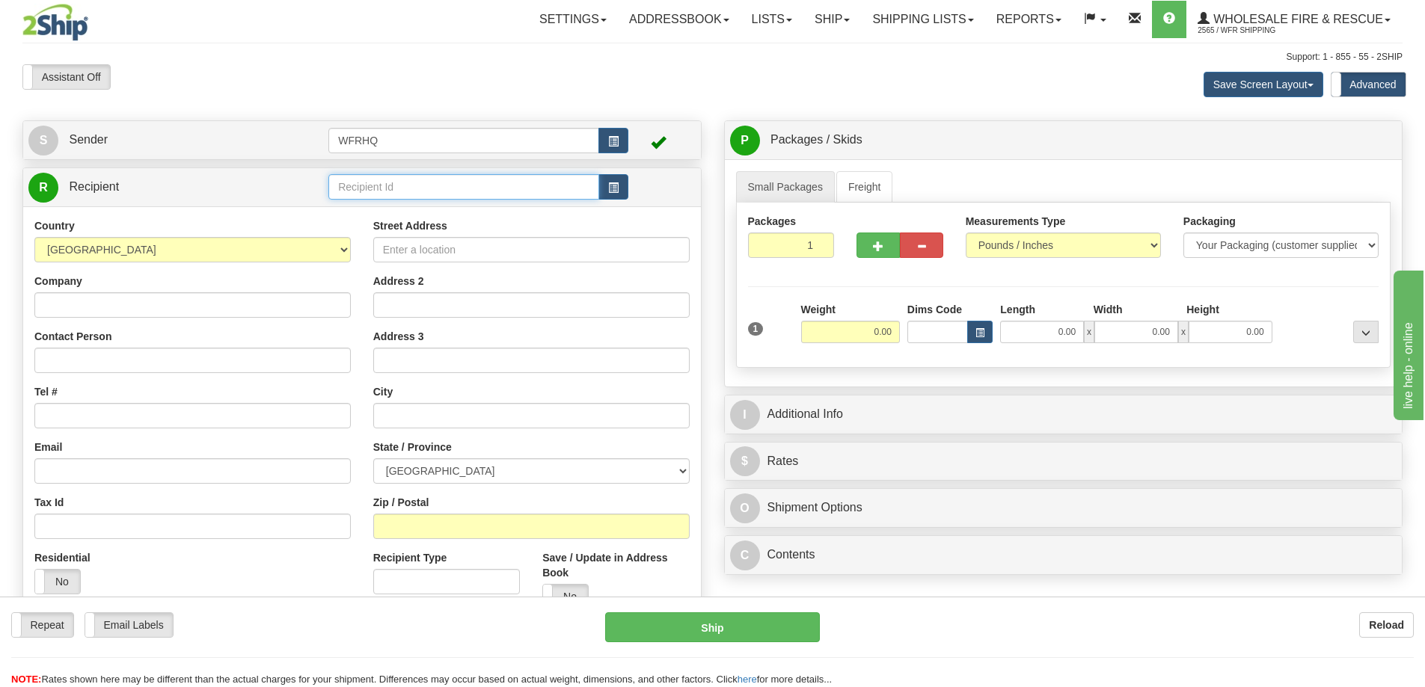
click at [378, 185] on input "text" at bounding box center [463, 186] width 271 height 25
type input "M"
click at [391, 210] on div "BIGH2" at bounding box center [461, 210] width 257 height 16
type input "BIGH2"
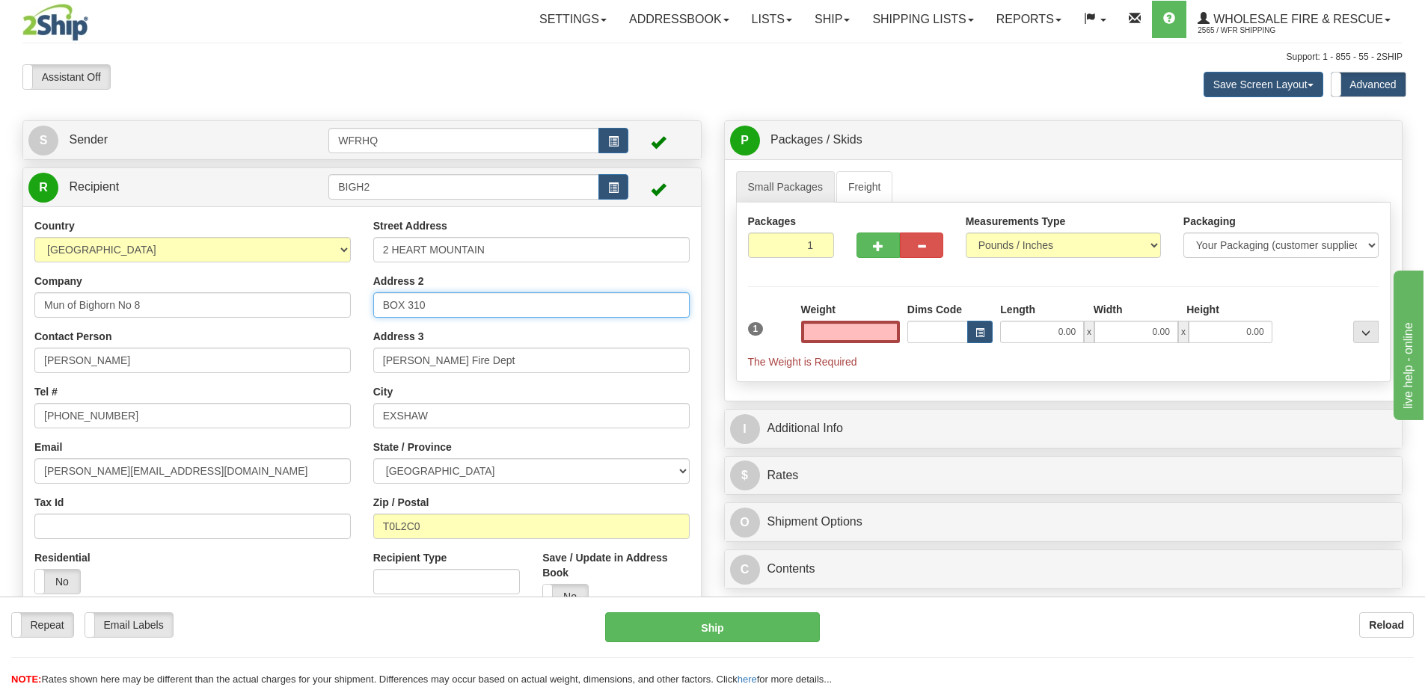
type input "0.00"
drag, startPoint x: 470, startPoint y: 304, endPoint x: 37, endPoint y: 326, distance: 434.3
click at [37, 326] on div "Country AFGHANISTAN ALAND ISLANDS ALBANIA ALGERIA AMERICAN SAMOA ANDORRA ANGOLA…" at bounding box center [362, 419] width 678 height 402
click at [853, 327] on input "0.00" at bounding box center [850, 332] width 99 height 22
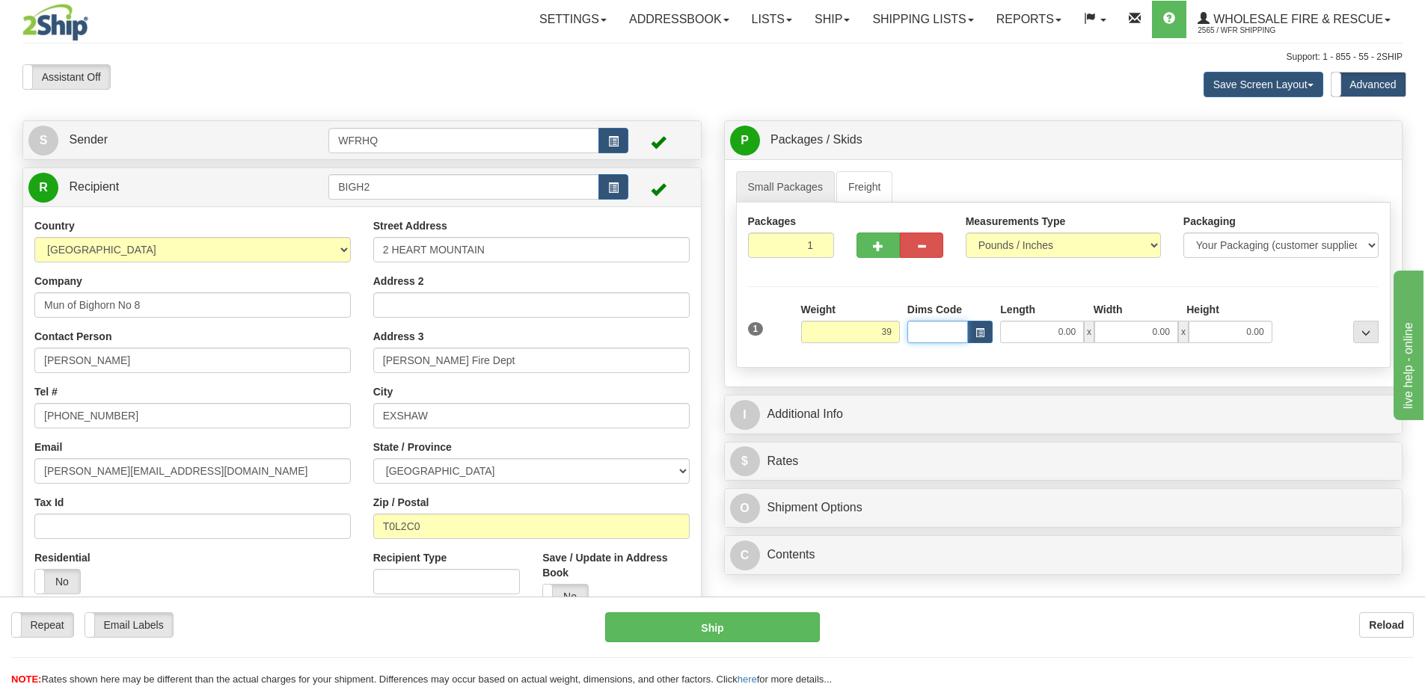
type input "39.00"
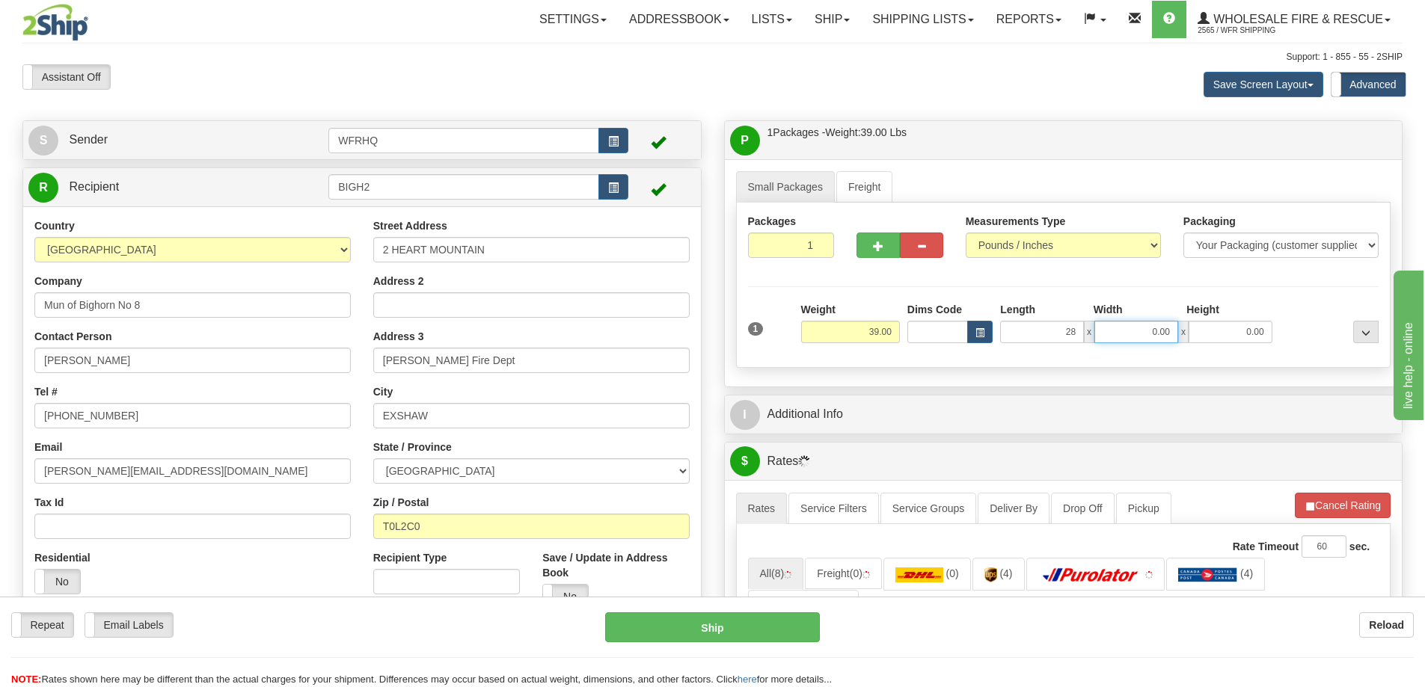
type input "28.00"
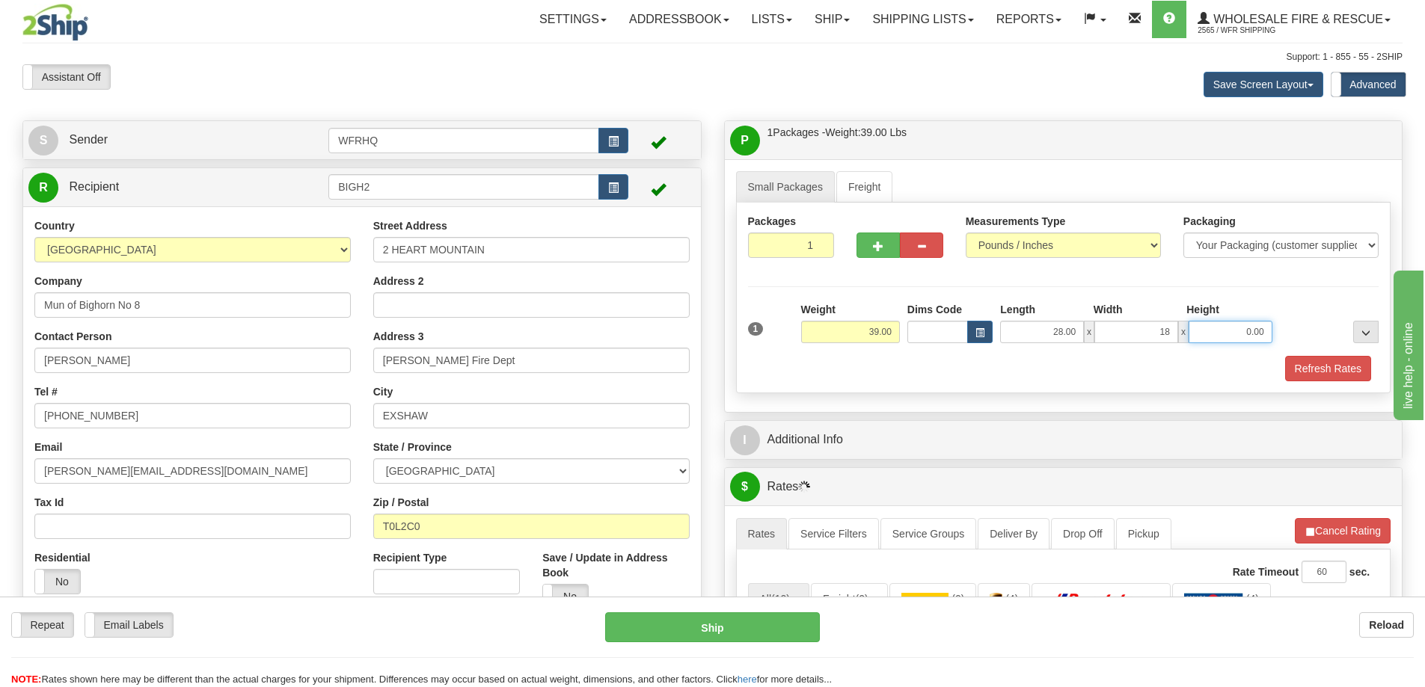
type input "18.00"
type input "6.00"
click at [887, 253] on button "button" at bounding box center [877, 245] width 43 height 25
radio input "true"
type input "2"
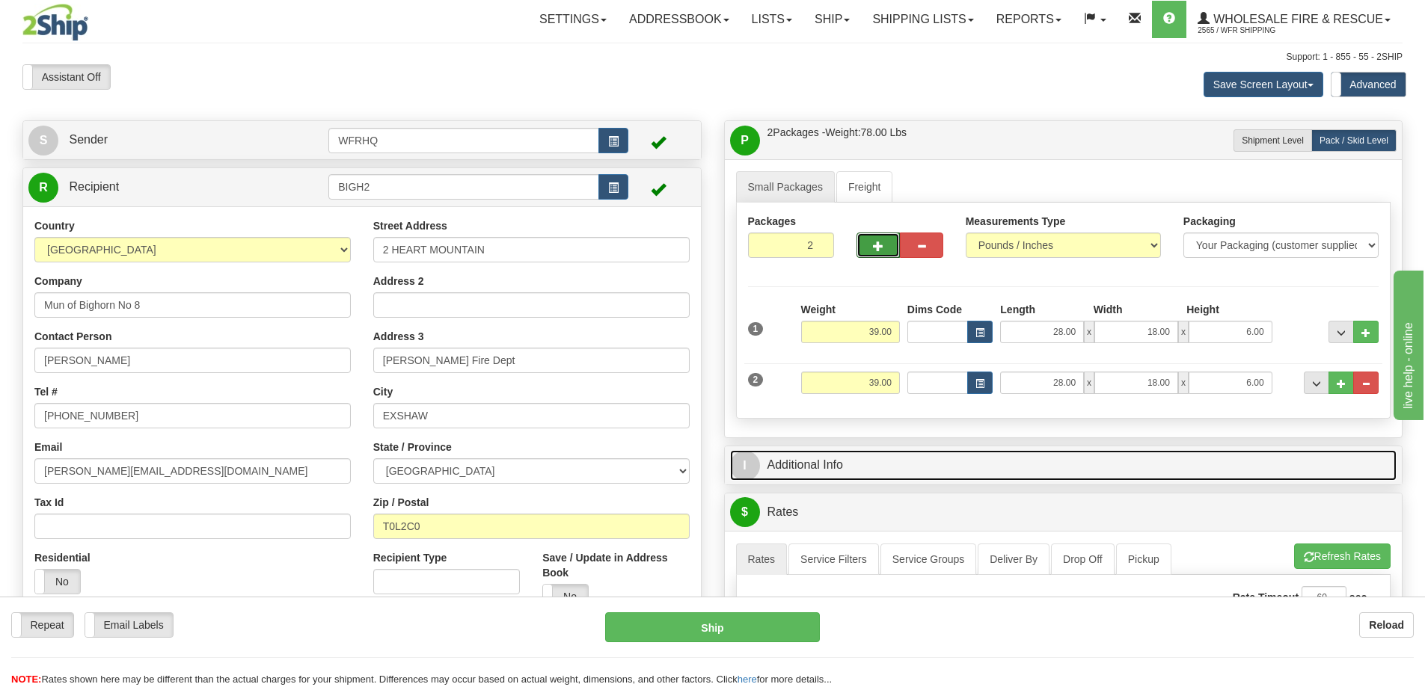
click at [905, 479] on link "I Additional Info" at bounding box center [1063, 465] width 667 height 31
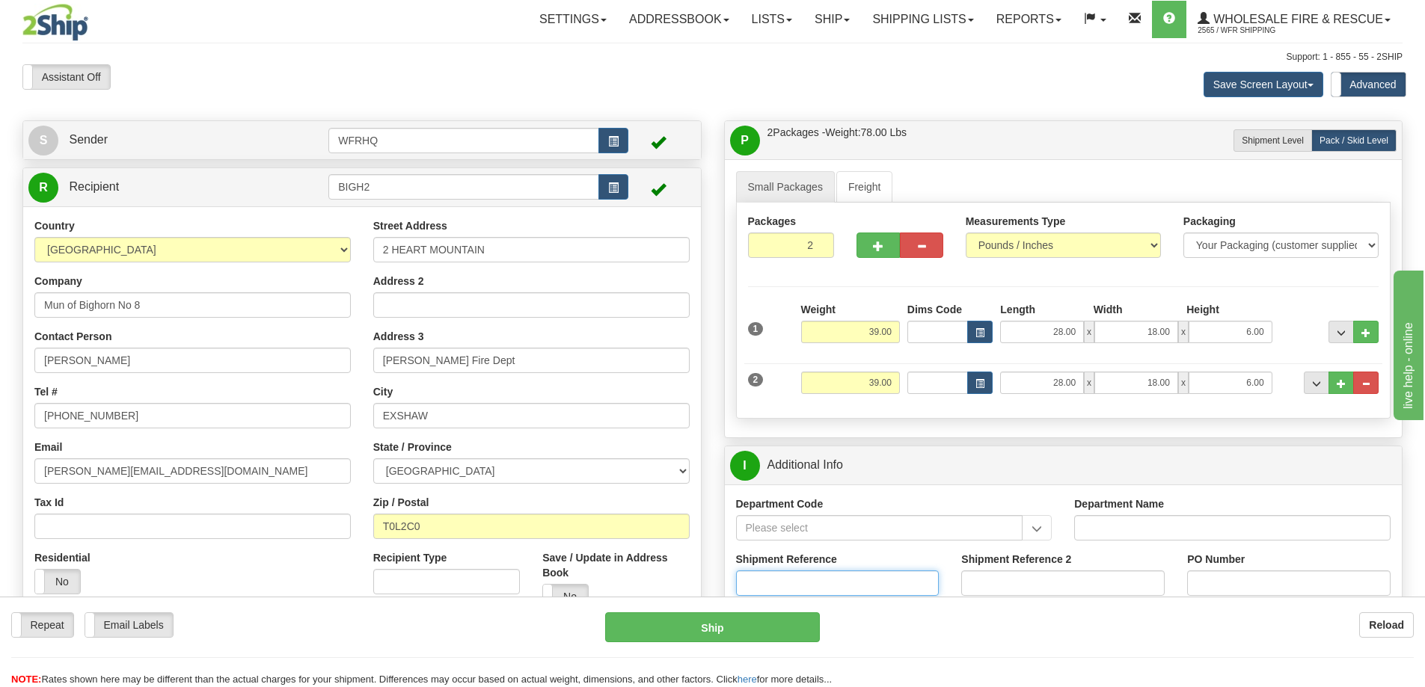
click at [832, 577] on input "Shipment Reference" at bounding box center [837, 583] width 203 height 25
type input "S46815-31155"
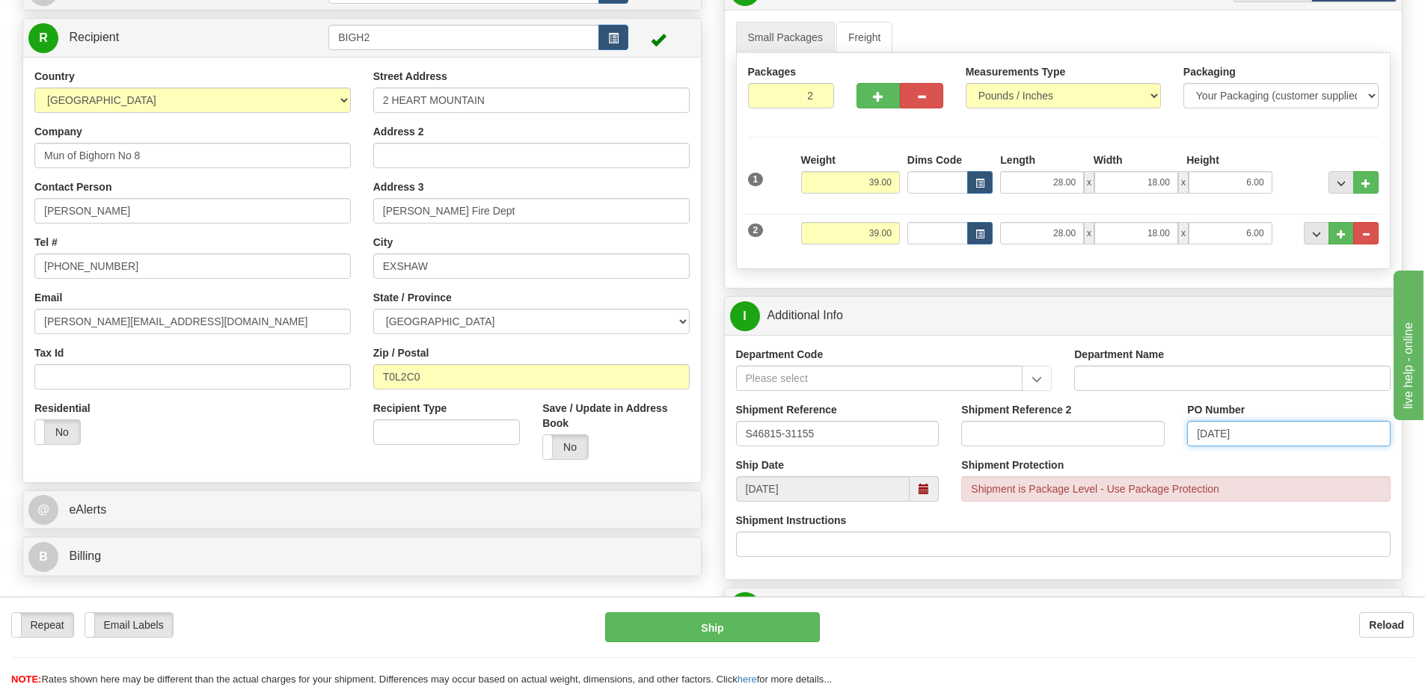
type input "Sept 23/25"
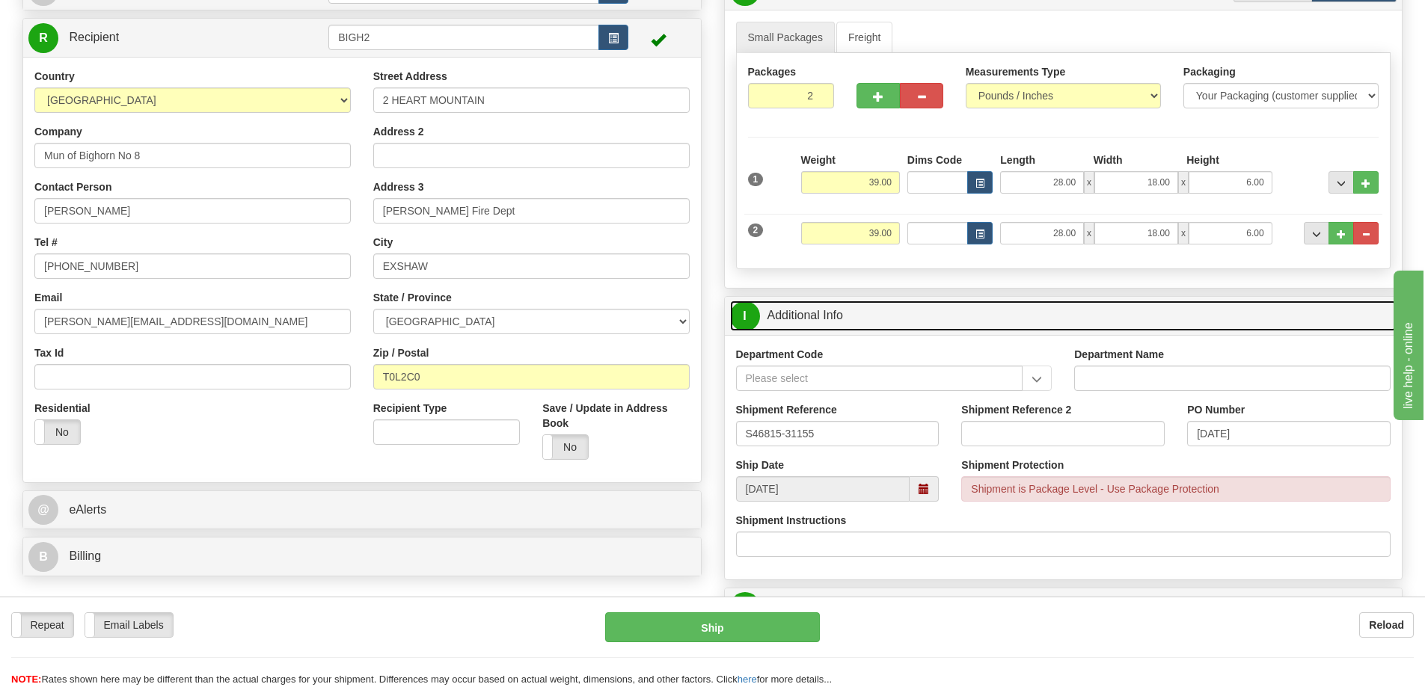
click at [1050, 313] on link "I Additional Info" at bounding box center [1063, 316] width 667 height 31
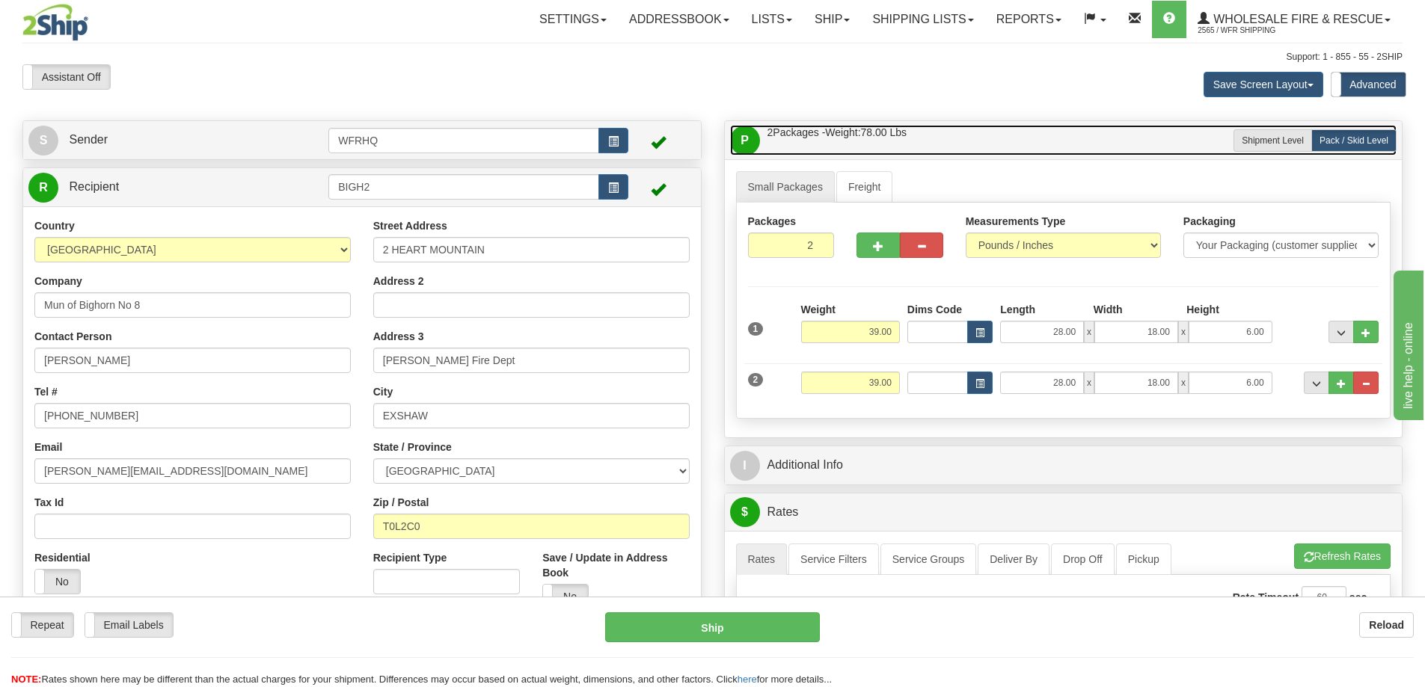
click at [993, 126] on link "P Packages / Skids 2 Packages - Weight: 78.00 Lbs 1 Skids - Weight: 0.00 Lbs" at bounding box center [1063, 140] width 667 height 31
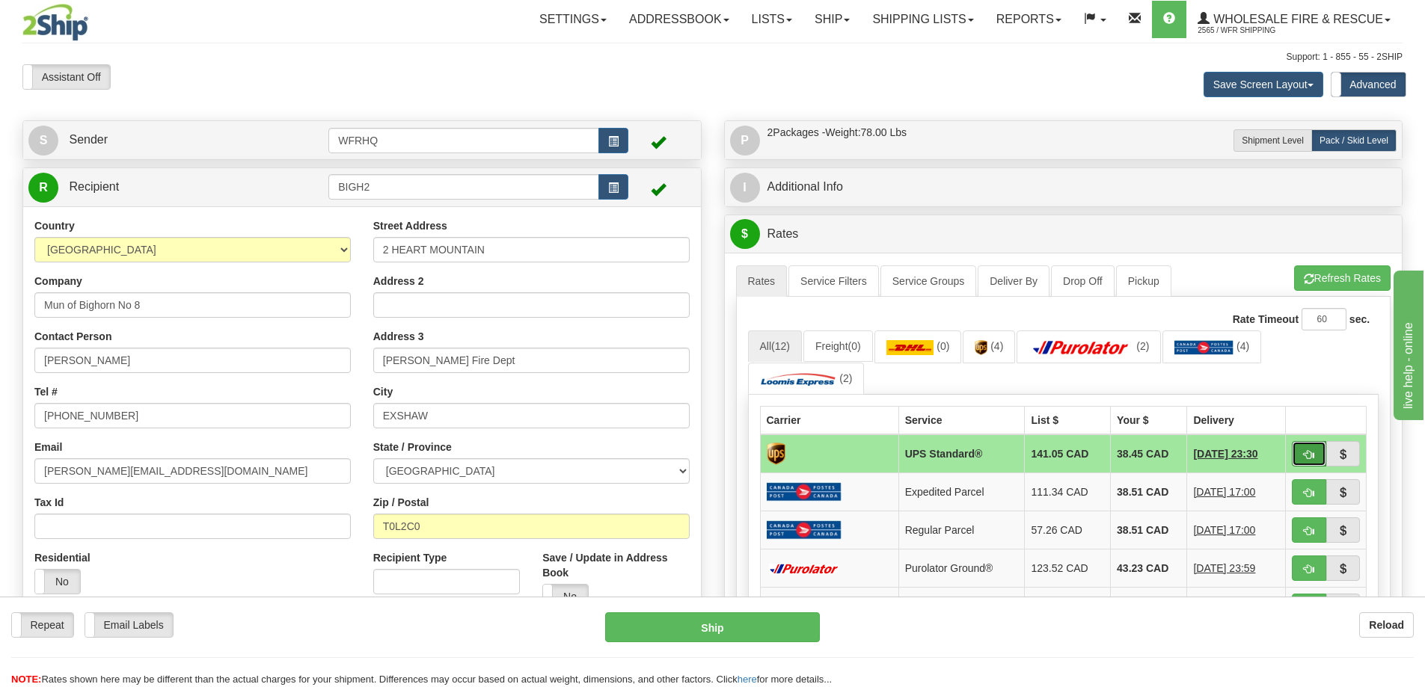
click at [1306, 457] on span "button" at bounding box center [1308, 455] width 10 height 10
type input "11"
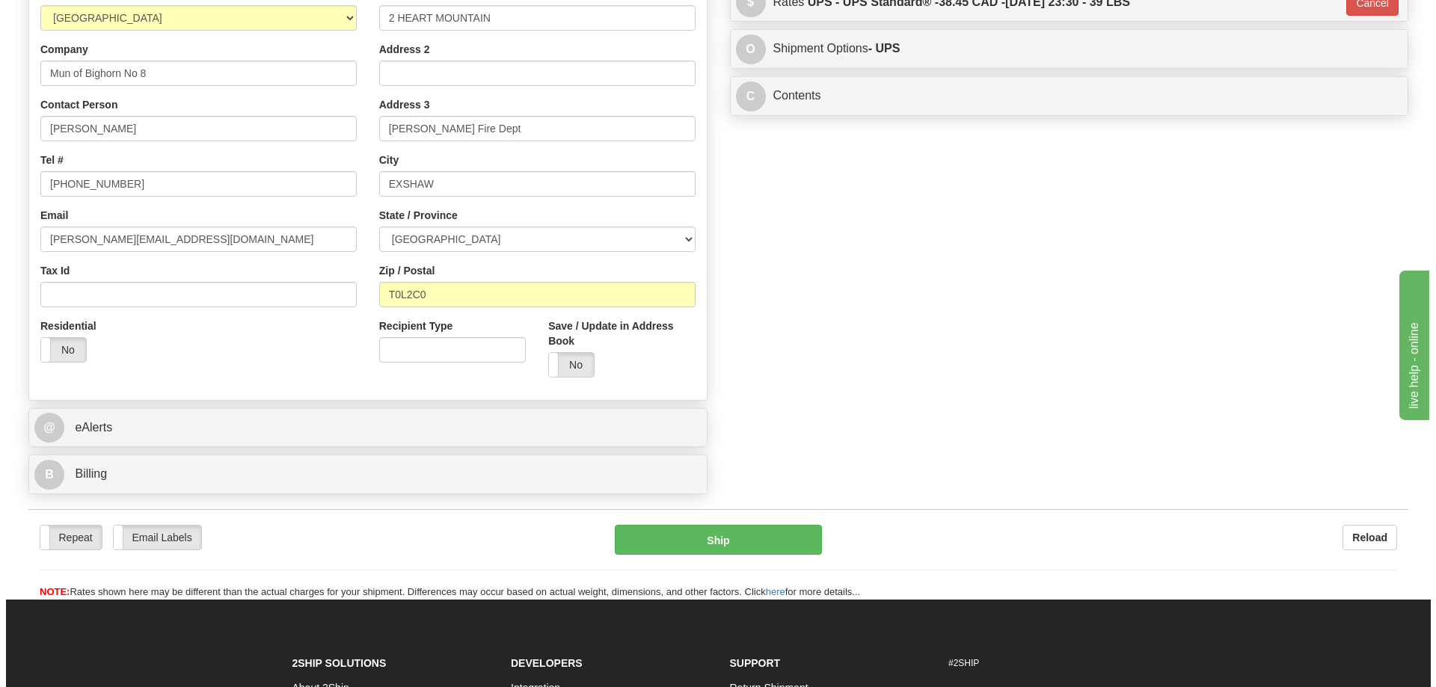
scroll to position [299, 0]
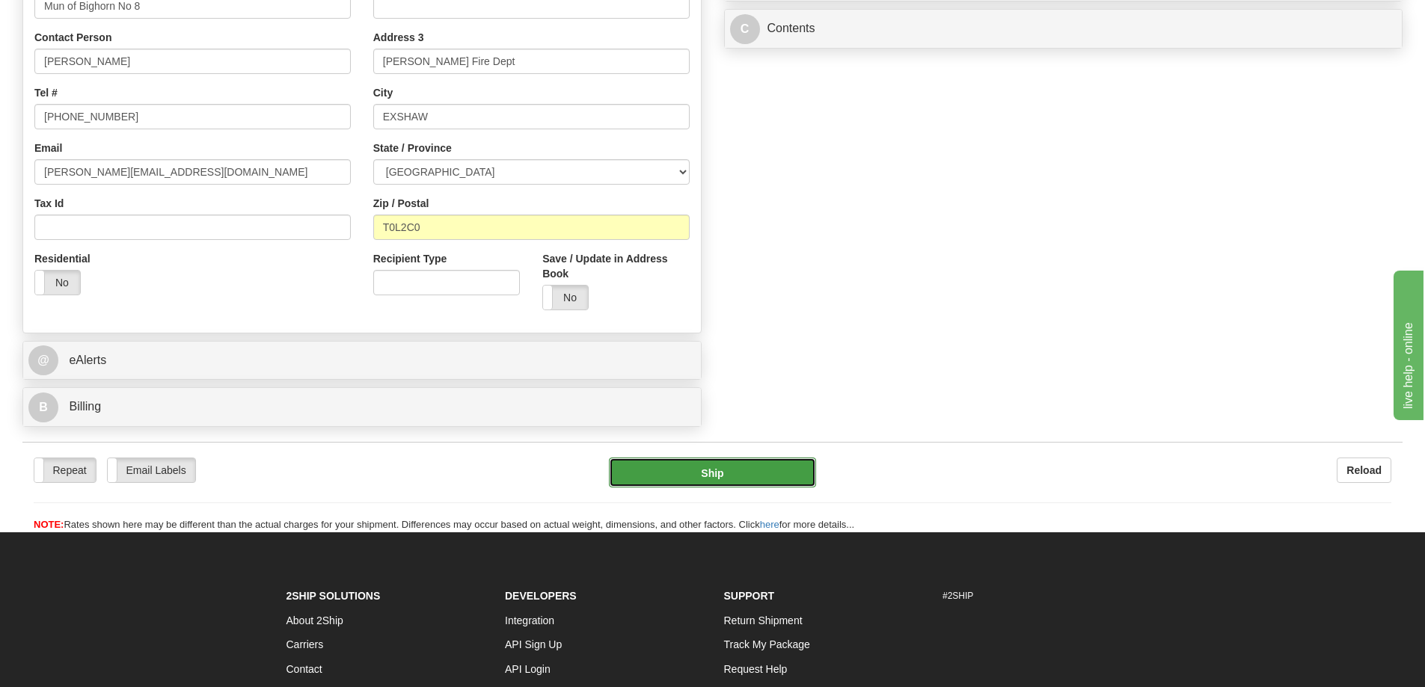
click at [701, 473] on button "Ship" at bounding box center [712, 473] width 207 height 30
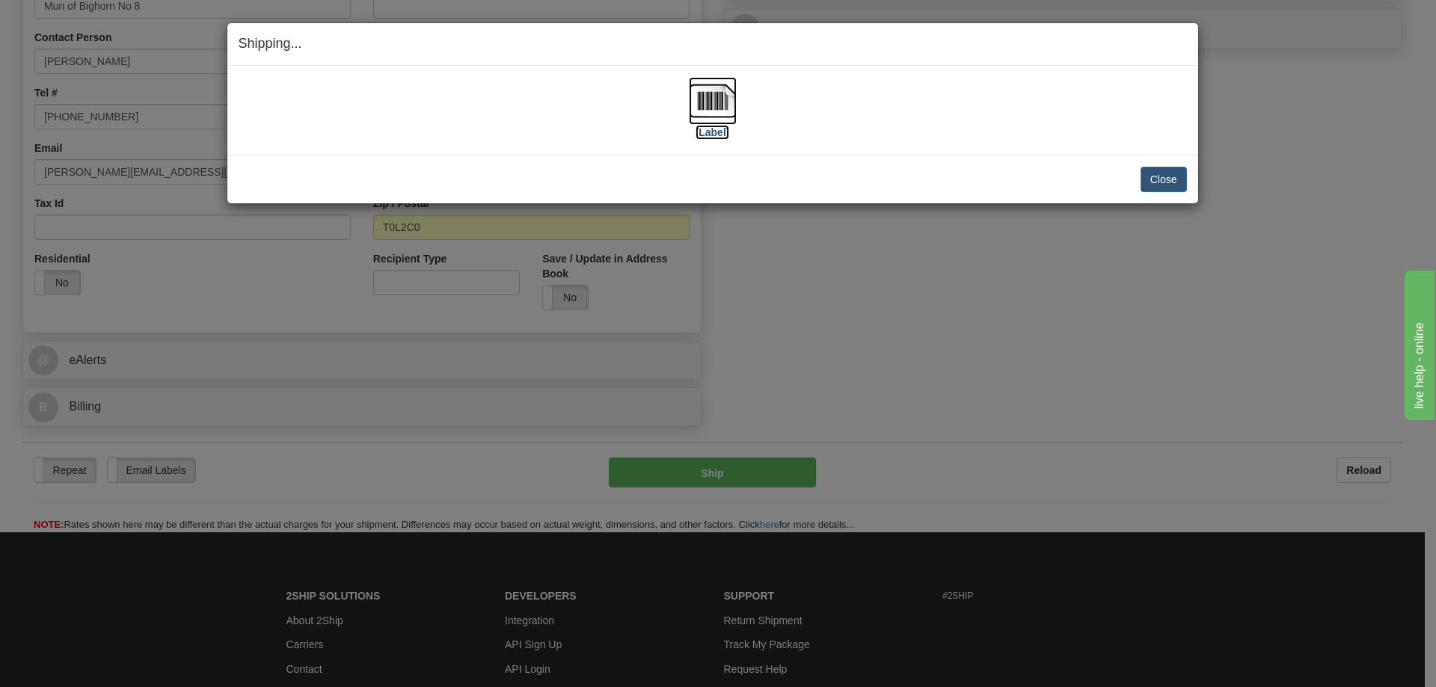
click at [720, 114] on img at bounding box center [713, 101] width 48 height 48
